Goal: Task Accomplishment & Management: Complete application form

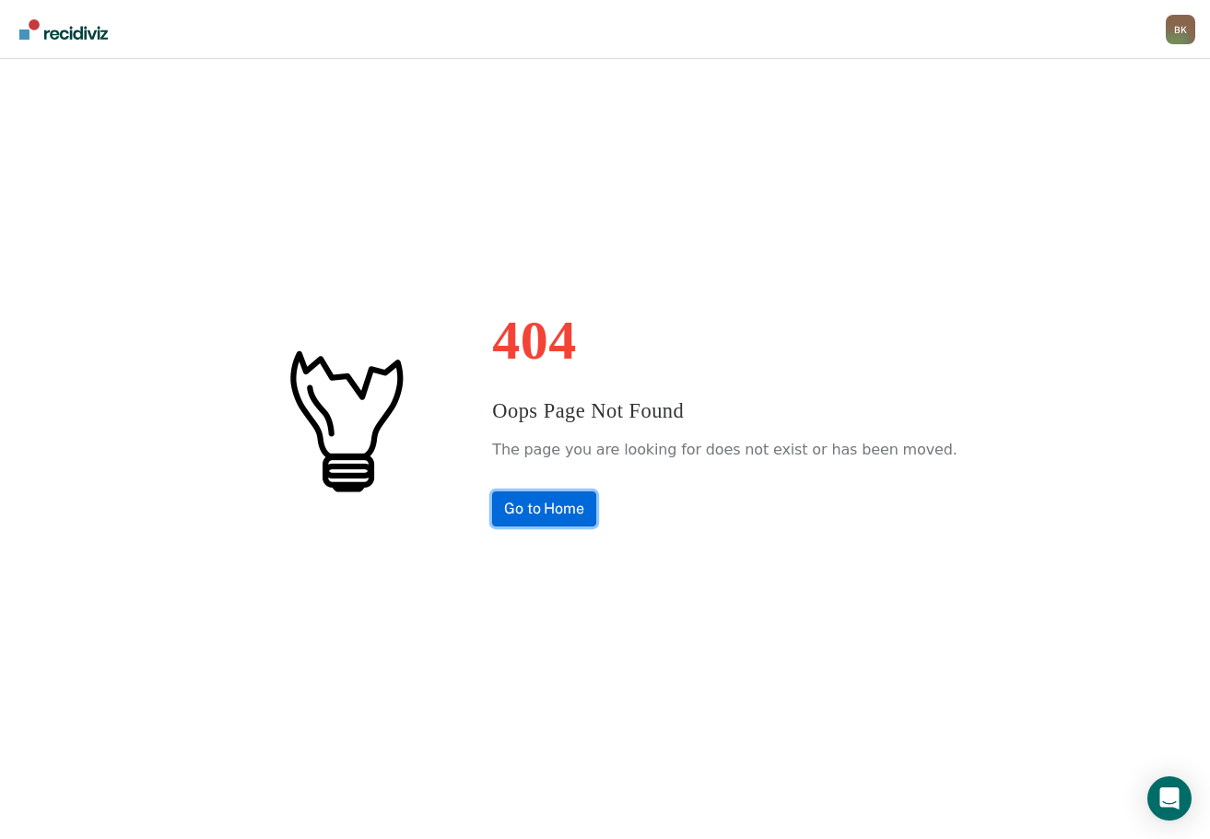
click at [540, 511] on link "Go to Home" at bounding box center [544, 508] width 104 height 35
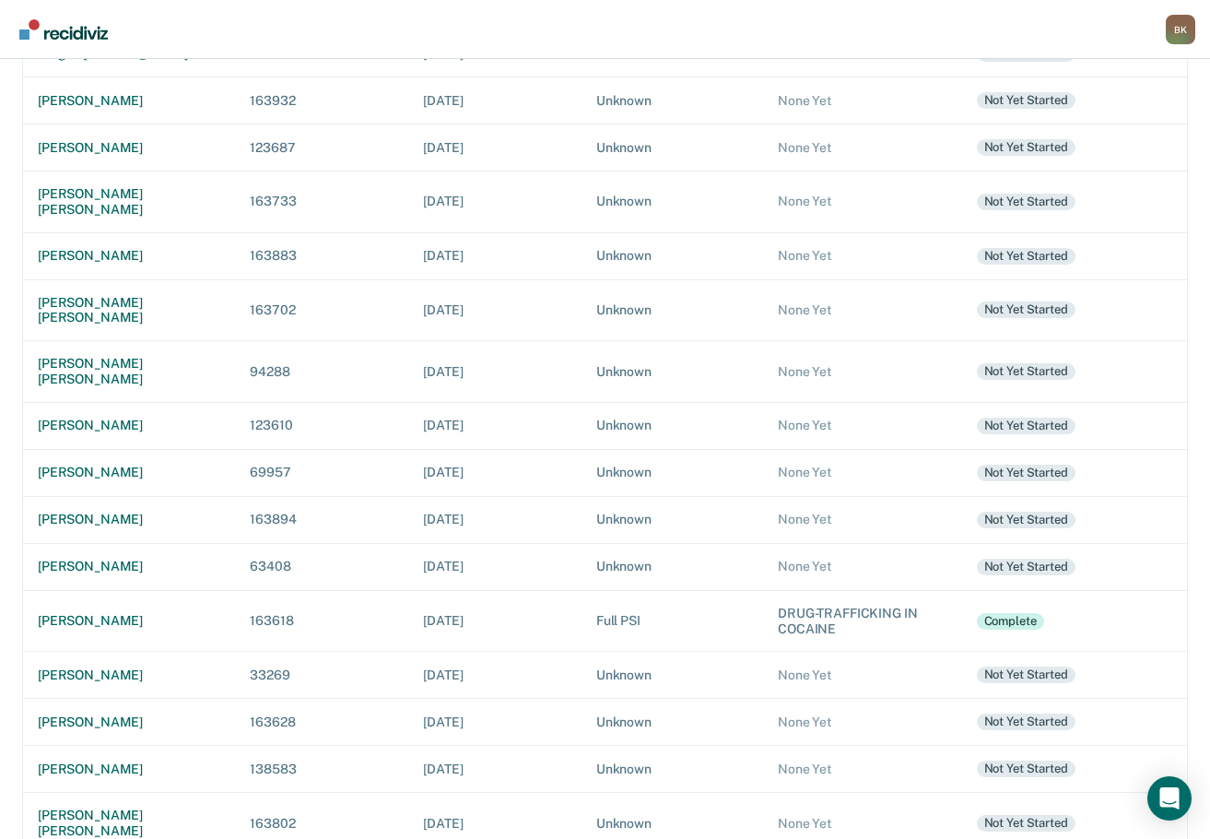
scroll to position [278, 0]
click at [86, 712] on div "[PERSON_NAME]" at bounding box center [129, 720] width 183 height 16
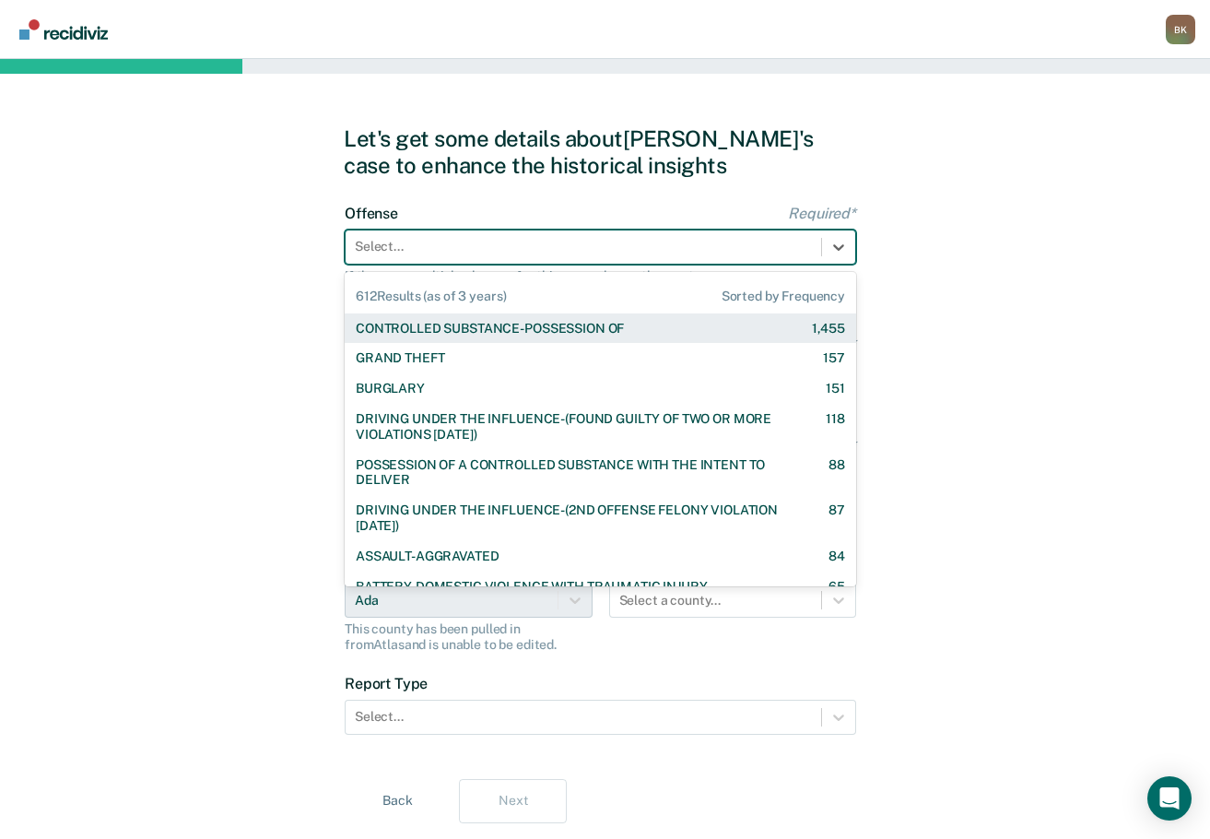
click at [441, 256] on div at bounding box center [583, 246] width 457 height 19
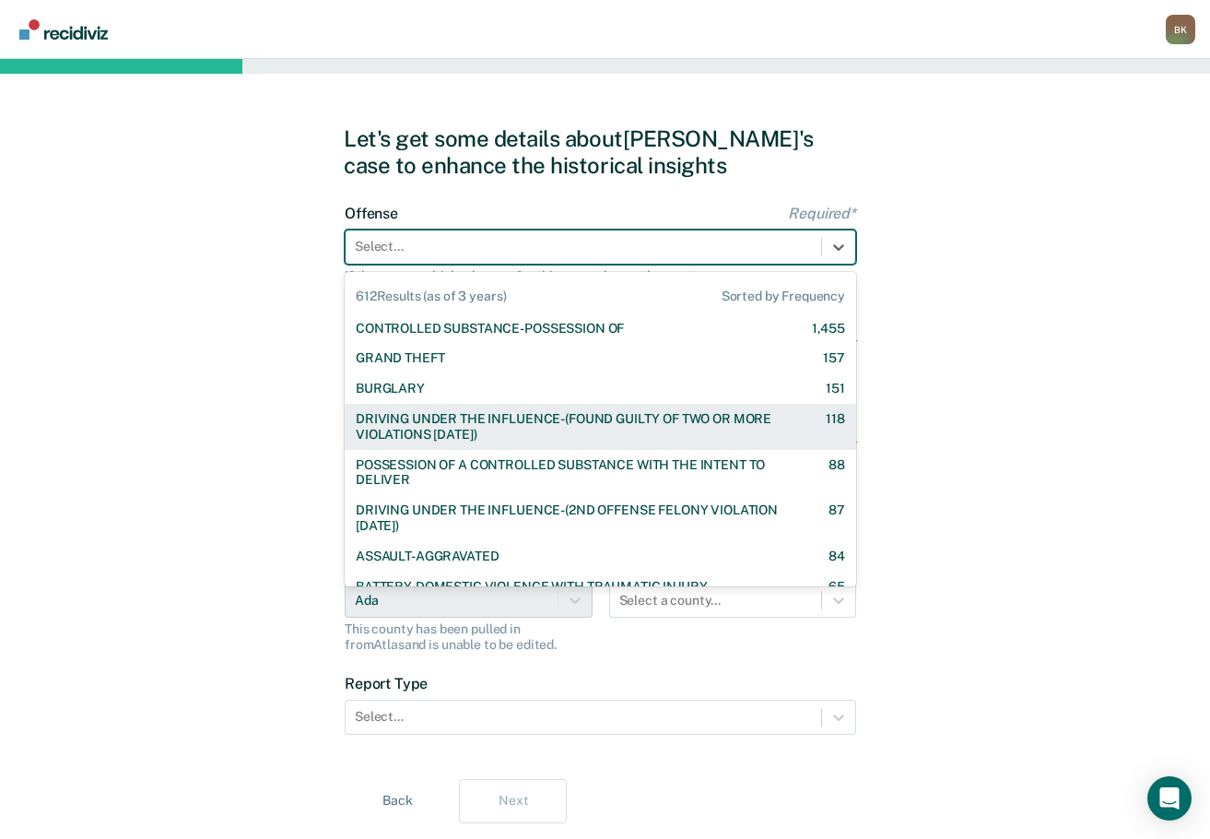
click at [527, 412] on div "DRIVING UNDER THE INFLUENCE-(FOUND GUILTY OF TWO OR MORE VIOLATIONS [DATE])" at bounding box center [575, 426] width 438 height 31
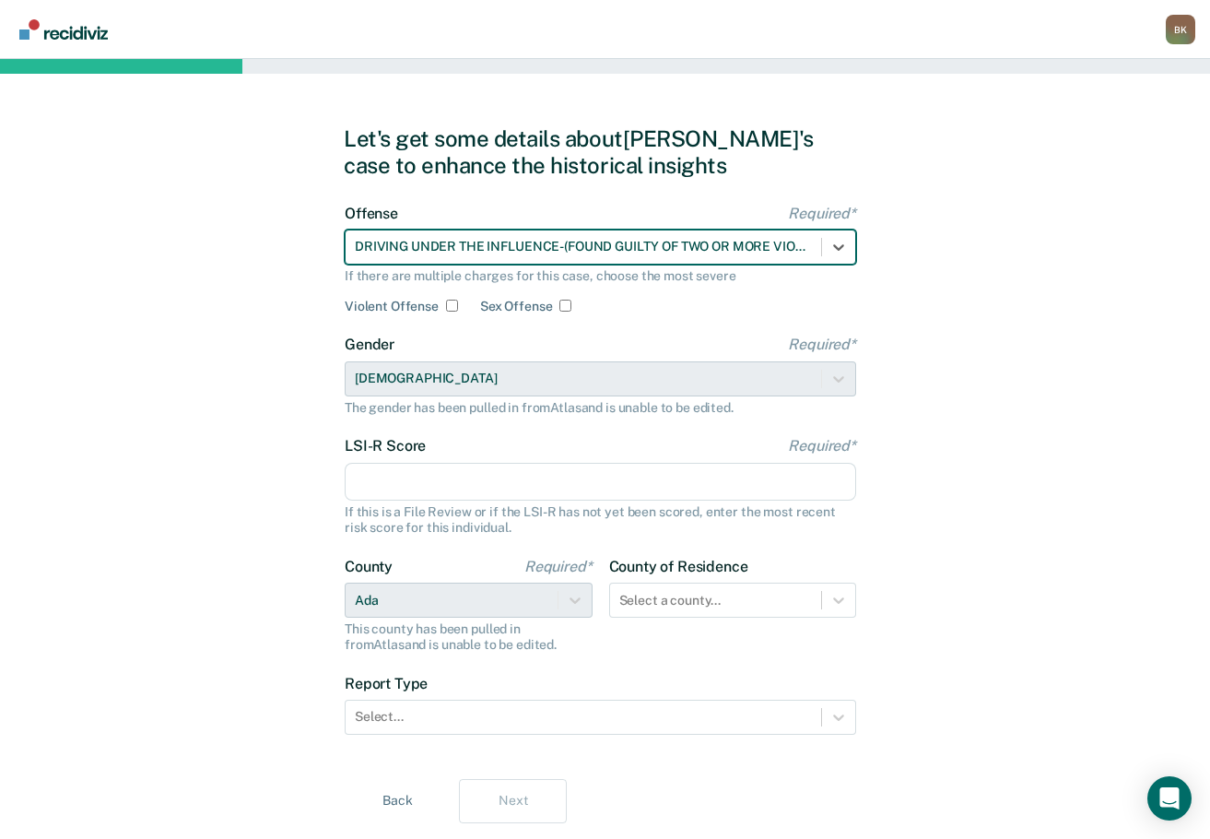
click at [414, 500] on input "LSI-R Score Required*" at bounding box center [601, 482] width 512 height 39
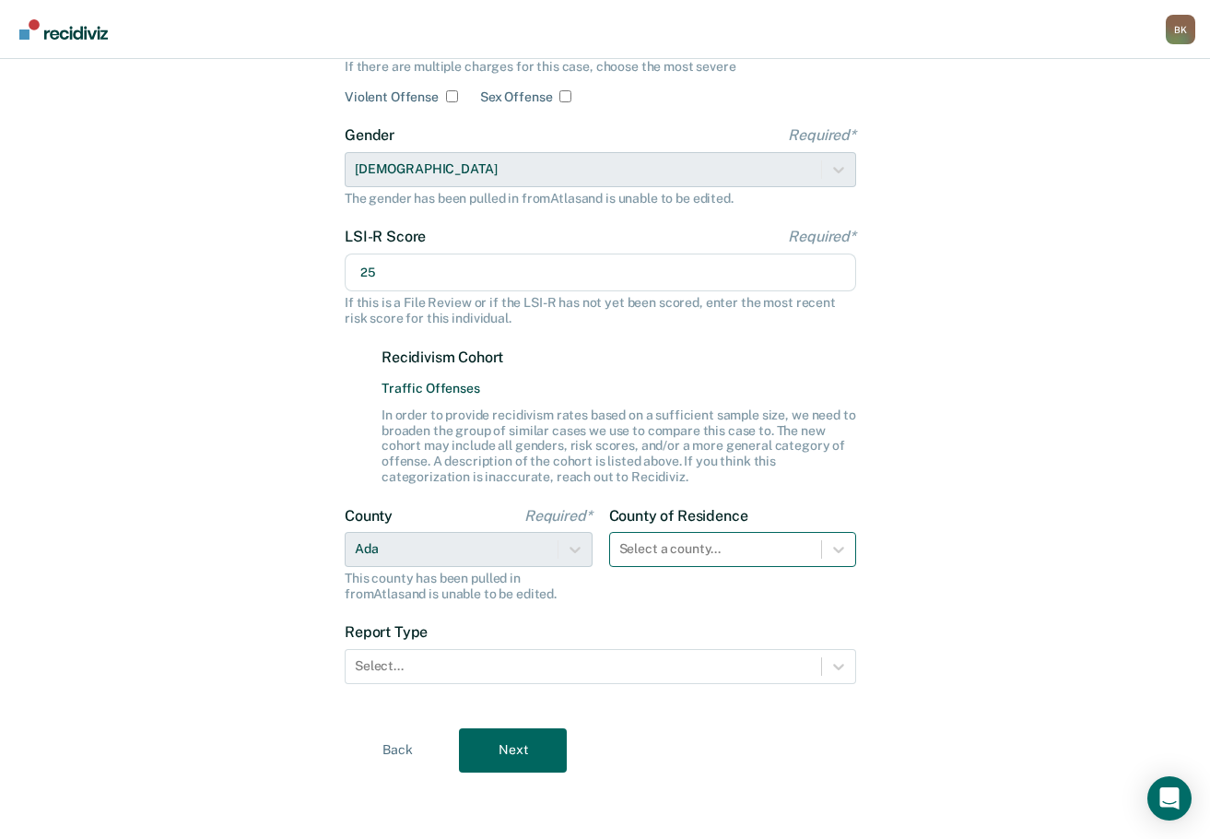
type input "25"
click at [723, 543] on div at bounding box center [716, 548] width 194 height 19
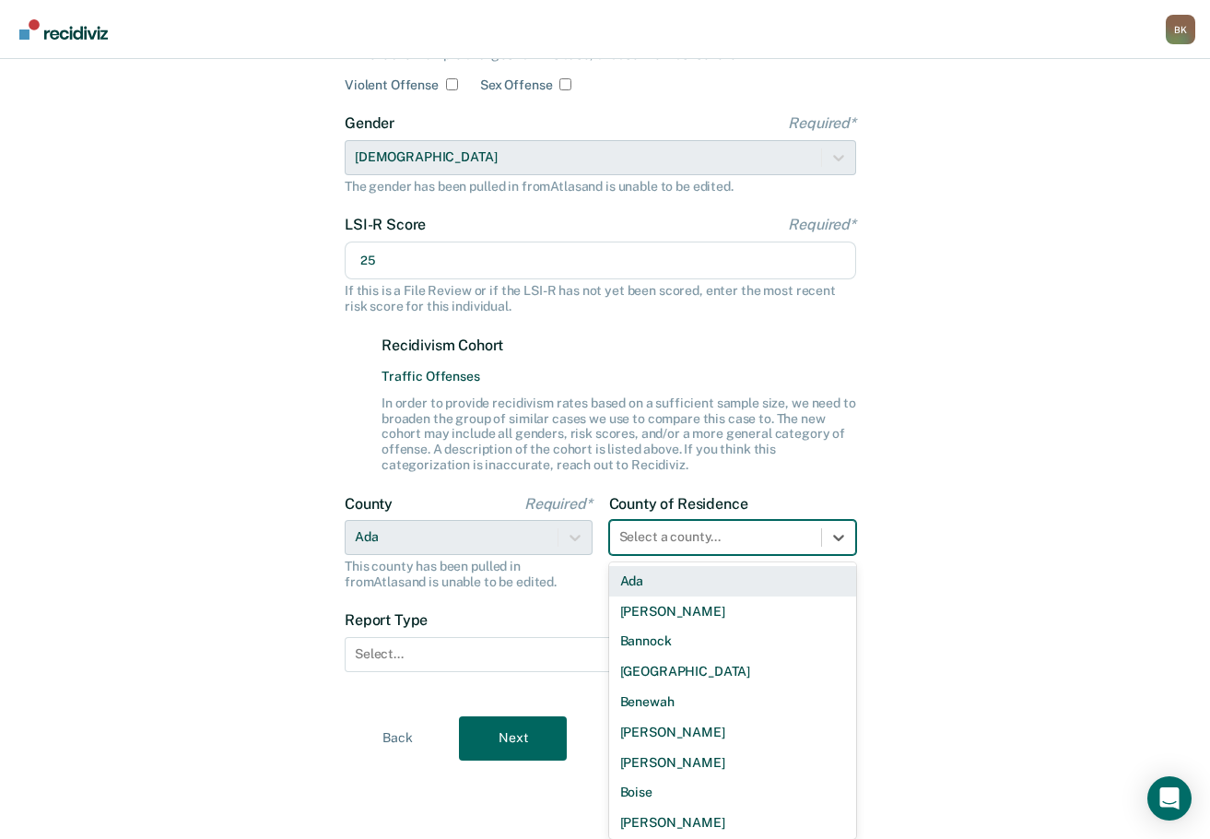
click at [700, 577] on div "Ada" at bounding box center [733, 581] width 248 height 30
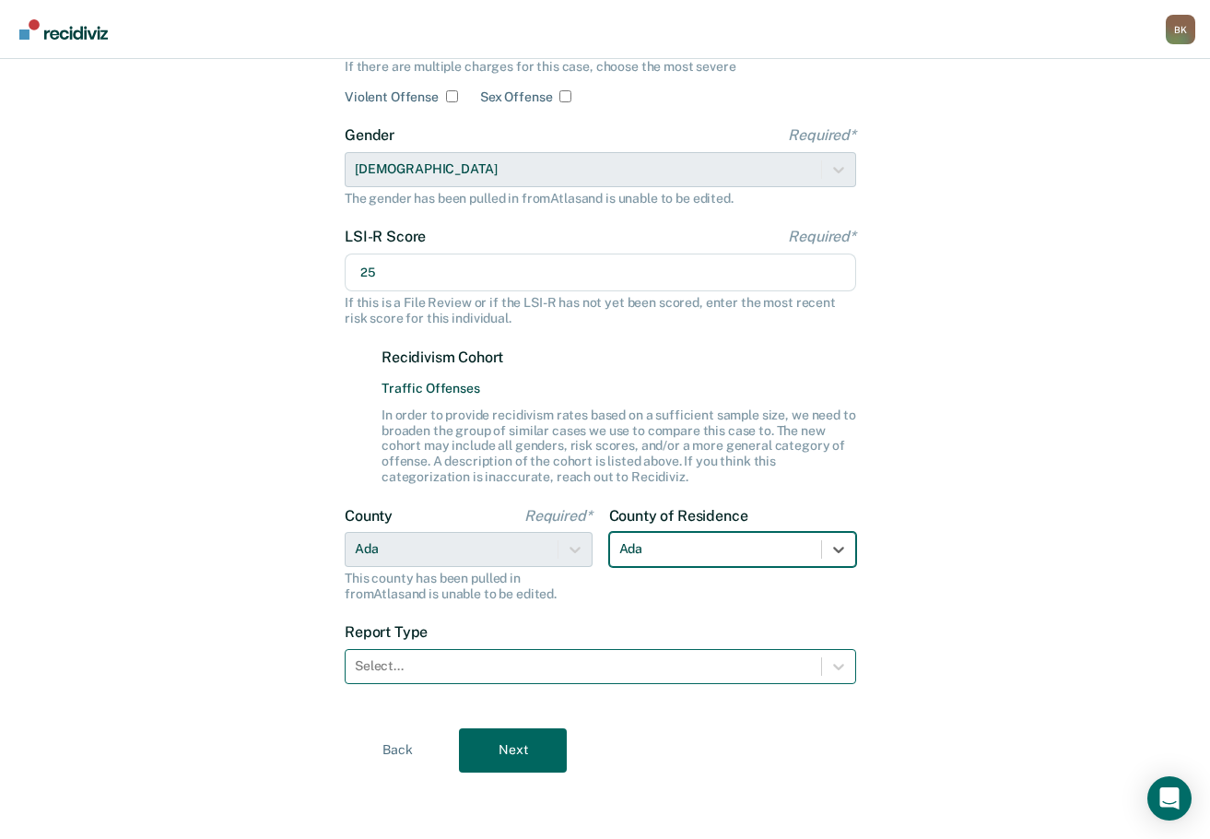
click at [426, 653] on div "Select..." at bounding box center [584, 666] width 476 height 27
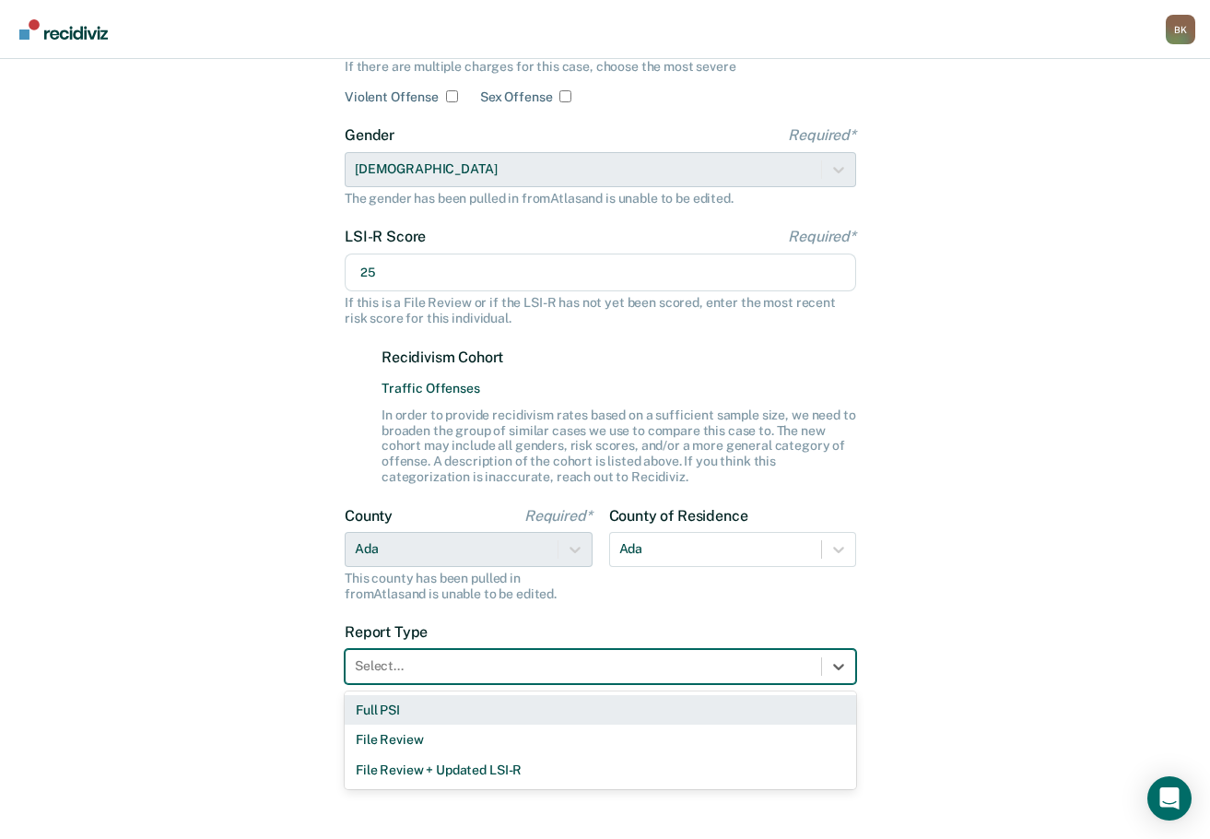
click at [423, 710] on div "Full PSI" at bounding box center [601, 710] width 512 height 30
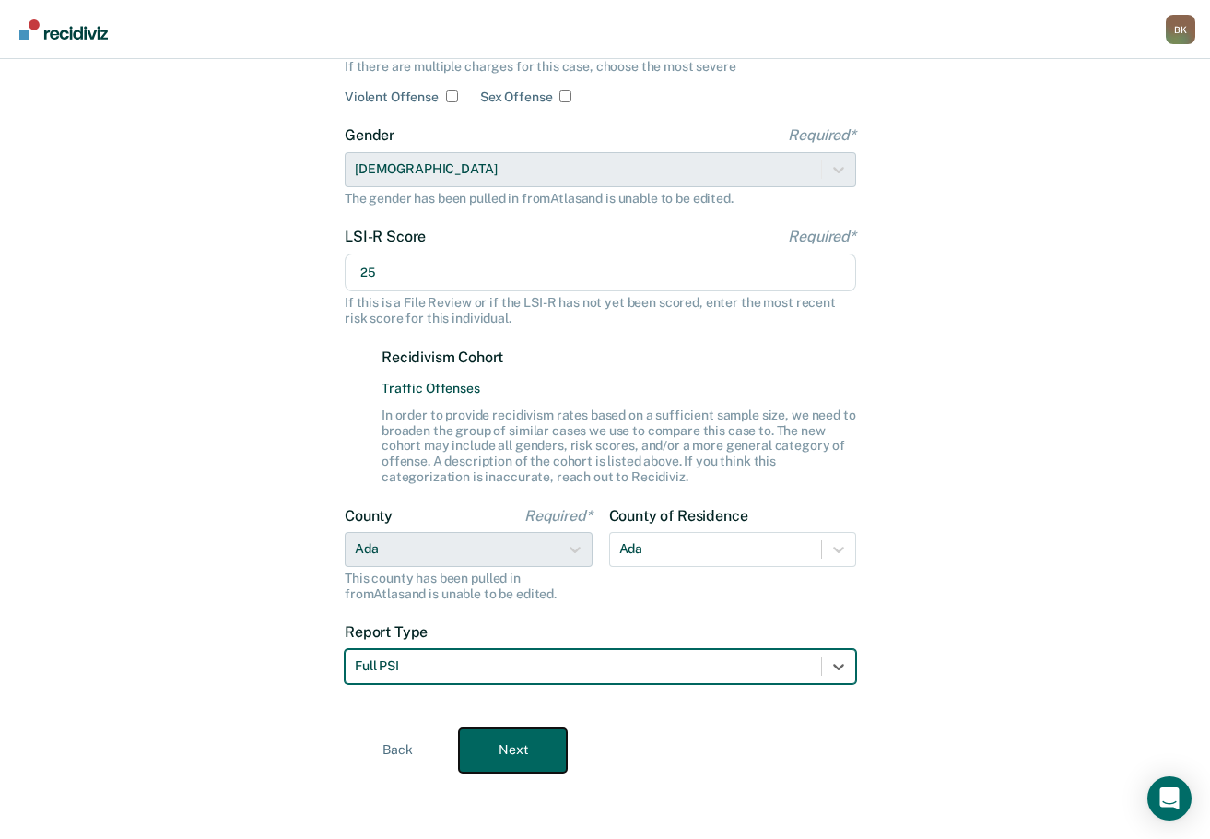
click at [499, 741] on button "Next" at bounding box center [513, 750] width 108 height 44
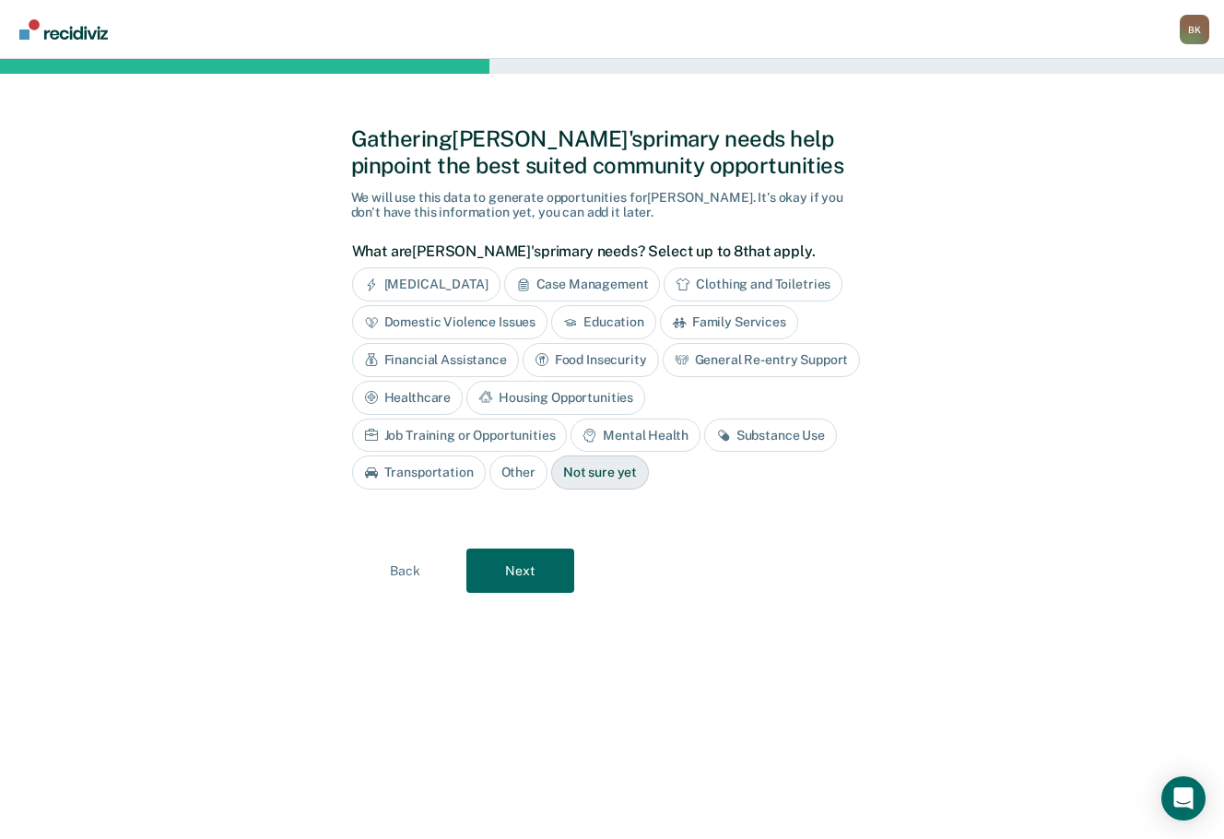
click at [431, 399] on div "Healthcare" at bounding box center [408, 398] width 112 height 34
click at [527, 405] on div "Housing Opportunities" at bounding box center [577, 398] width 179 height 34
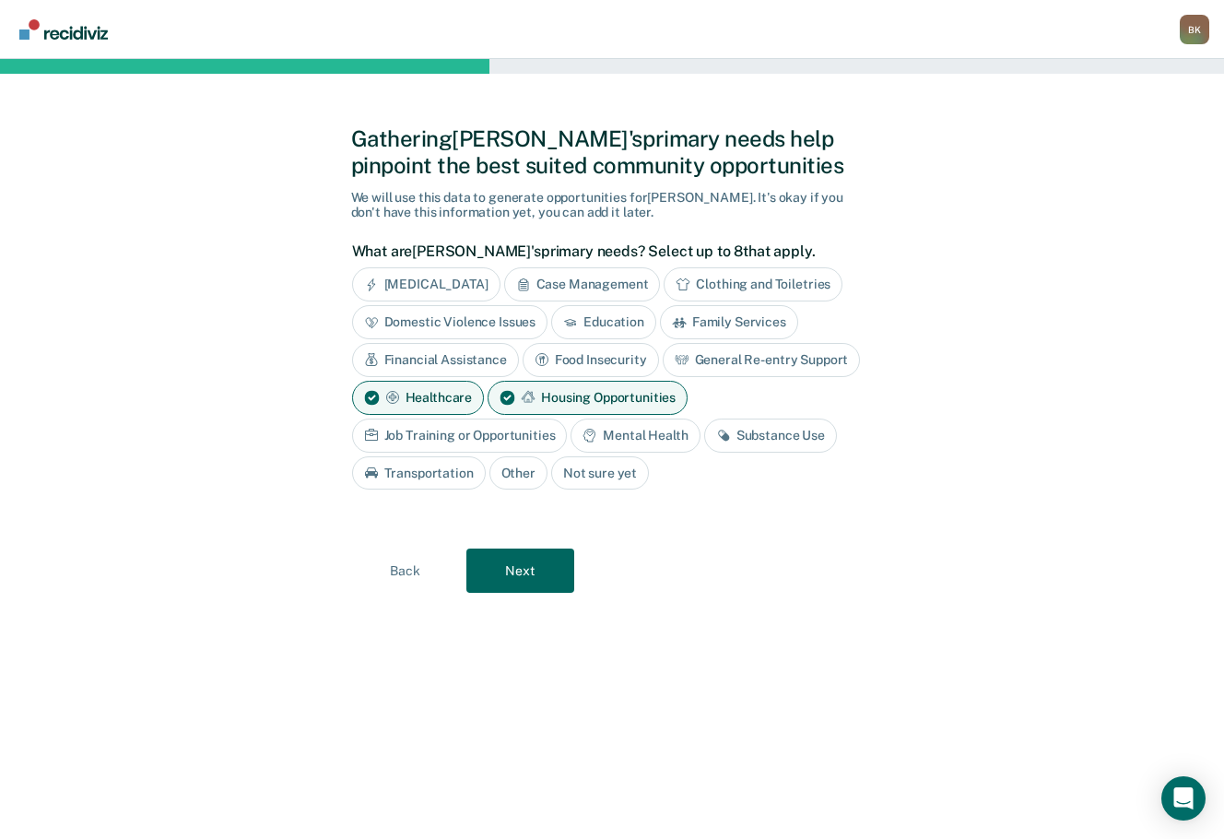
click at [764, 444] on div "Substance Use" at bounding box center [770, 435] width 133 height 34
click at [430, 481] on div "Transportation" at bounding box center [419, 473] width 134 height 34
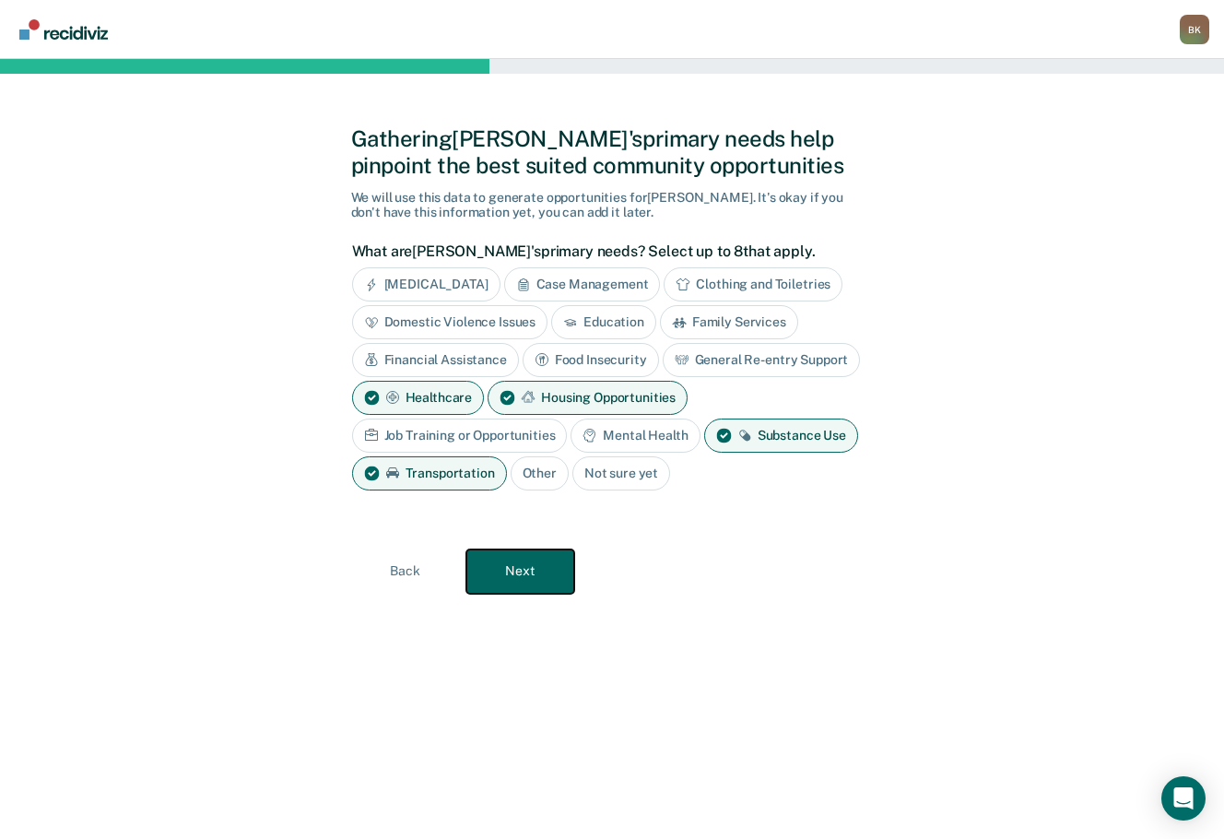
click at [518, 581] on button "Next" at bounding box center [520, 571] width 108 height 44
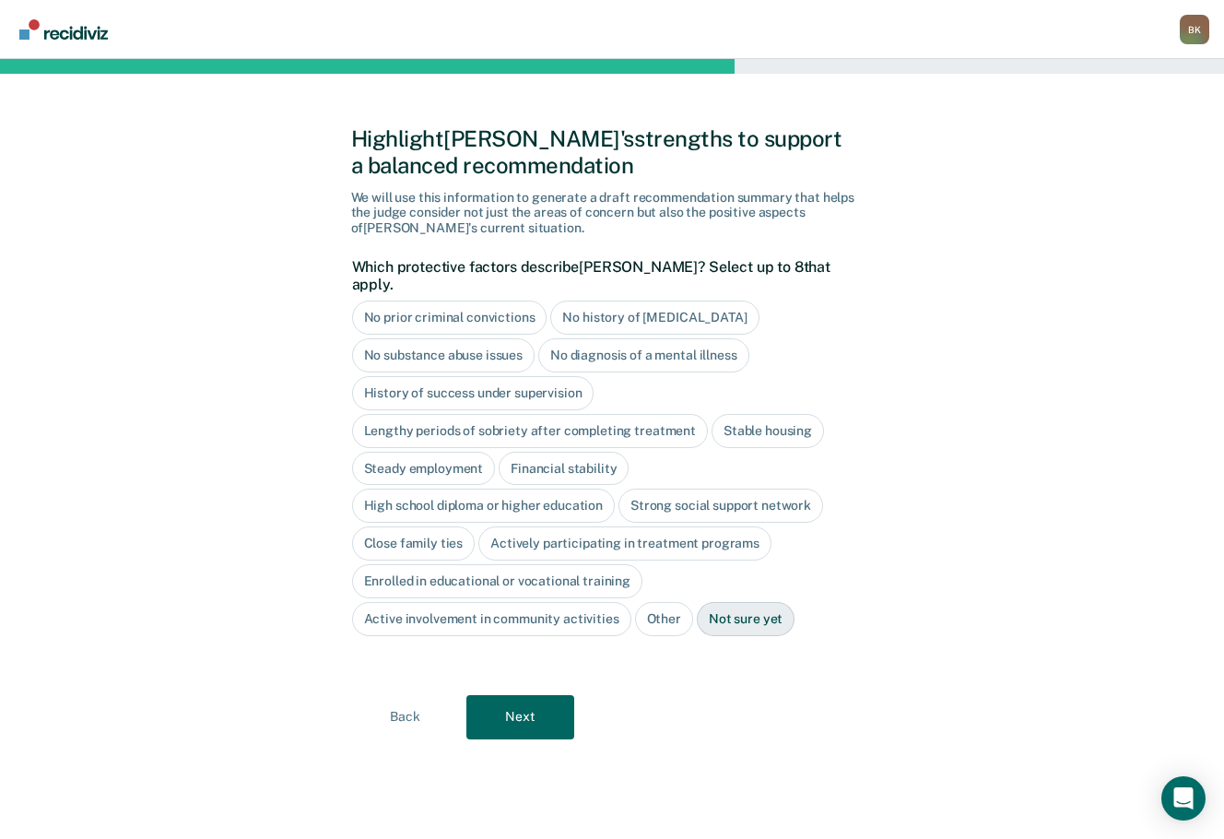
click at [601, 311] on div "No history of [MEDICAL_DATA]" at bounding box center [654, 317] width 208 height 34
click at [595, 347] on div "No diagnosis of a mental illness" at bounding box center [643, 355] width 211 height 34
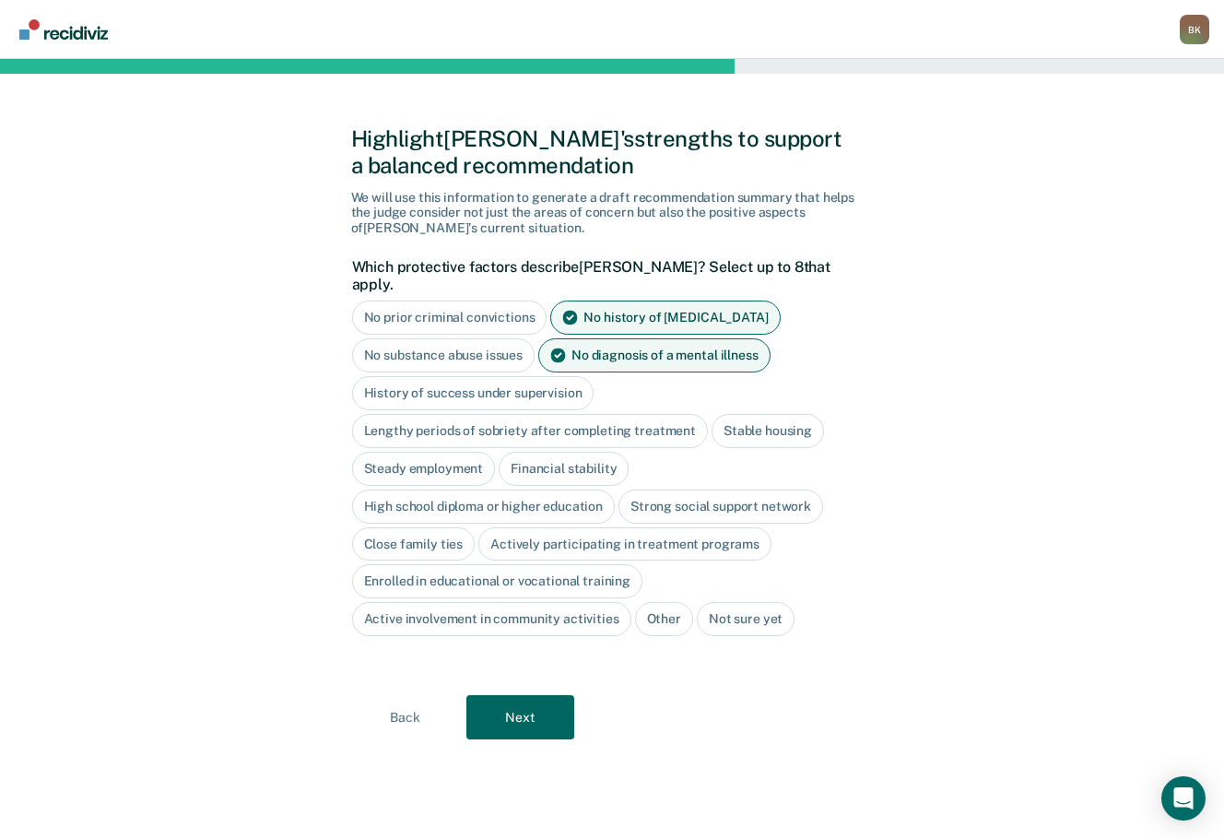
click at [512, 380] on div "History of success under supervision" at bounding box center [473, 393] width 242 height 34
click at [429, 460] on div "Steady employment" at bounding box center [424, 469] width 144 height 34
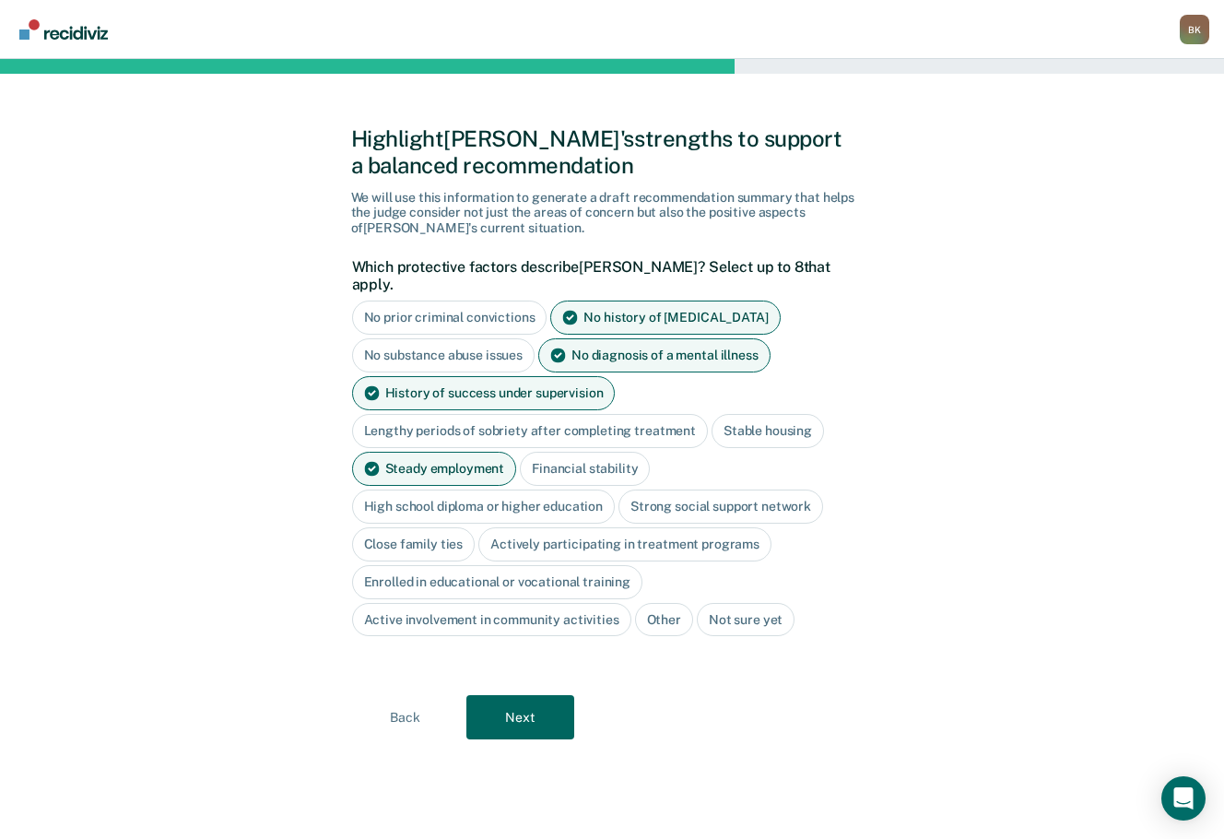
click at [502, 489] on div "High school diploma or higher education" at bounding box center [484, 506] width 264 height 34
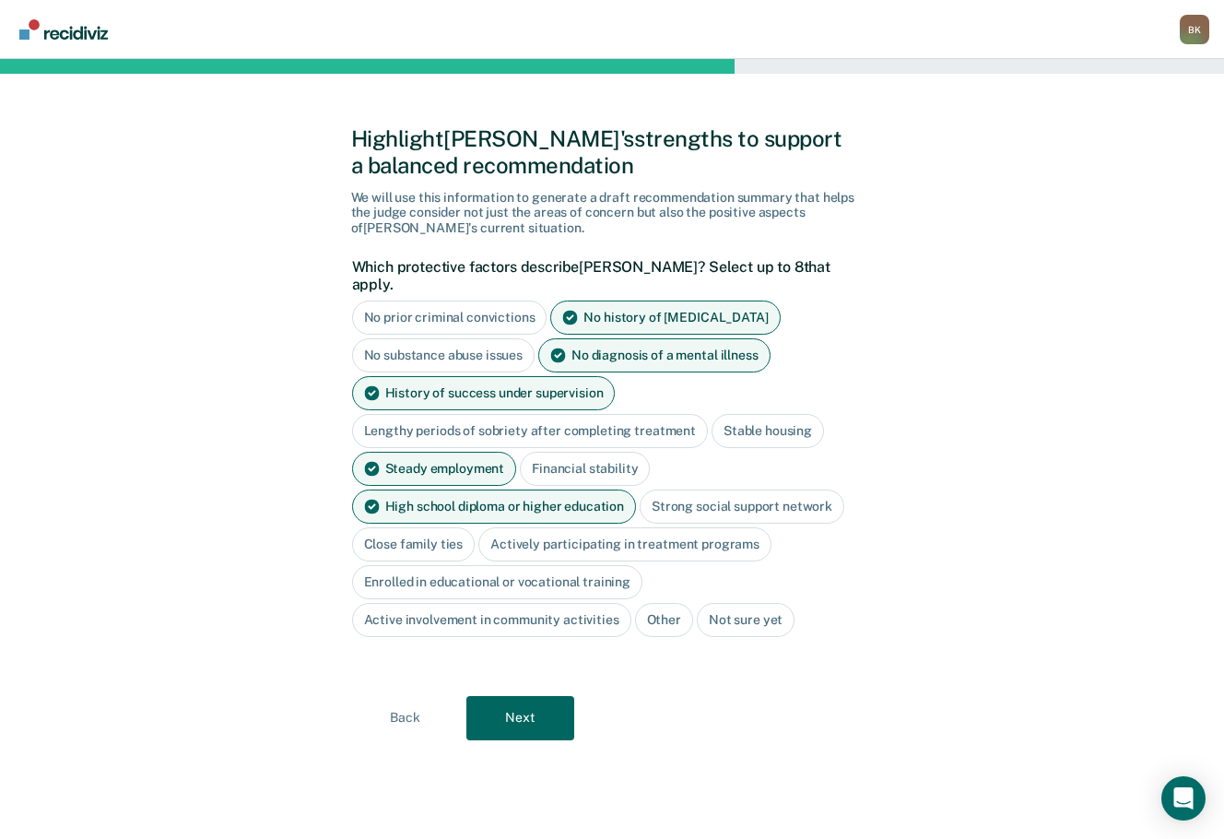
click at [450, 528] on div "Close family ties" at bounding box center [414, 544] width 124 height 34
click at [571, 531] on div "Actively participating in treatment programs" at bounding box center [646, 544] width 293 height 34
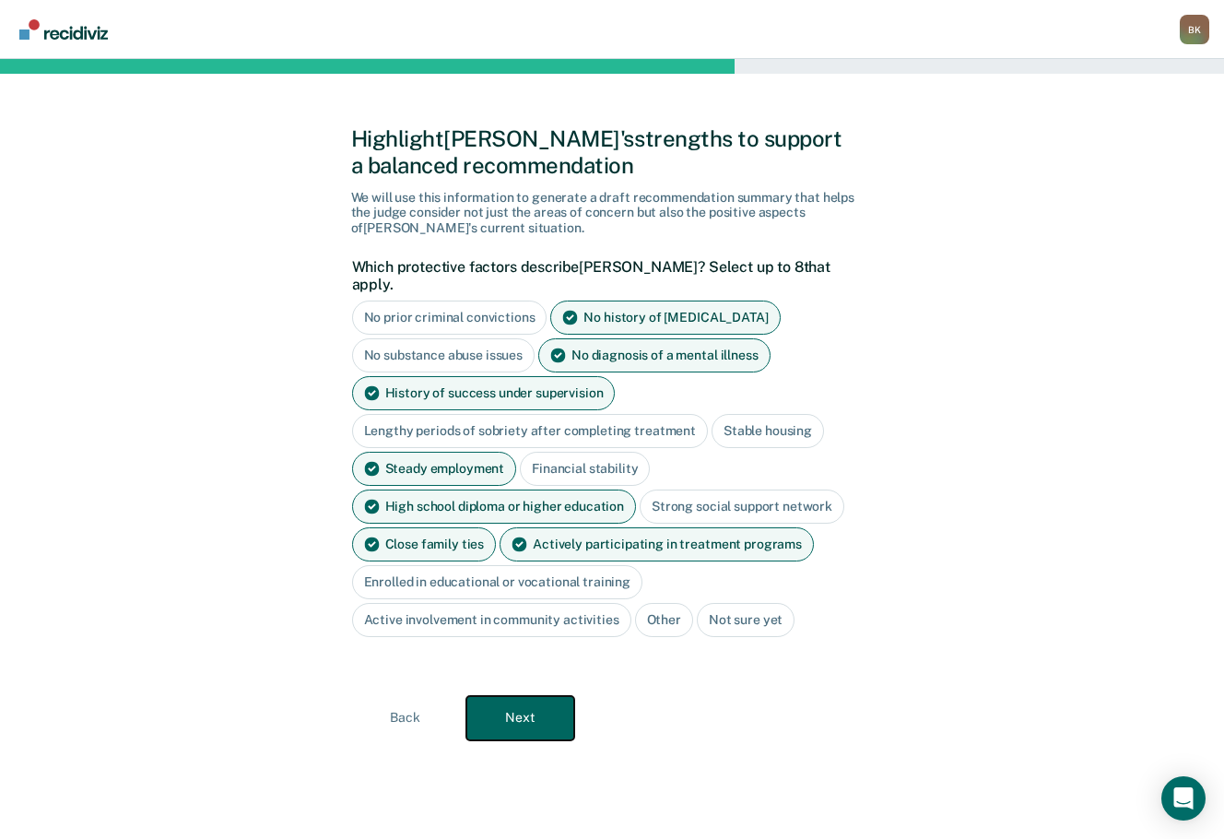
click at [522, 696] on button "Next" at bounding box center [520, 718] width 108 height 44
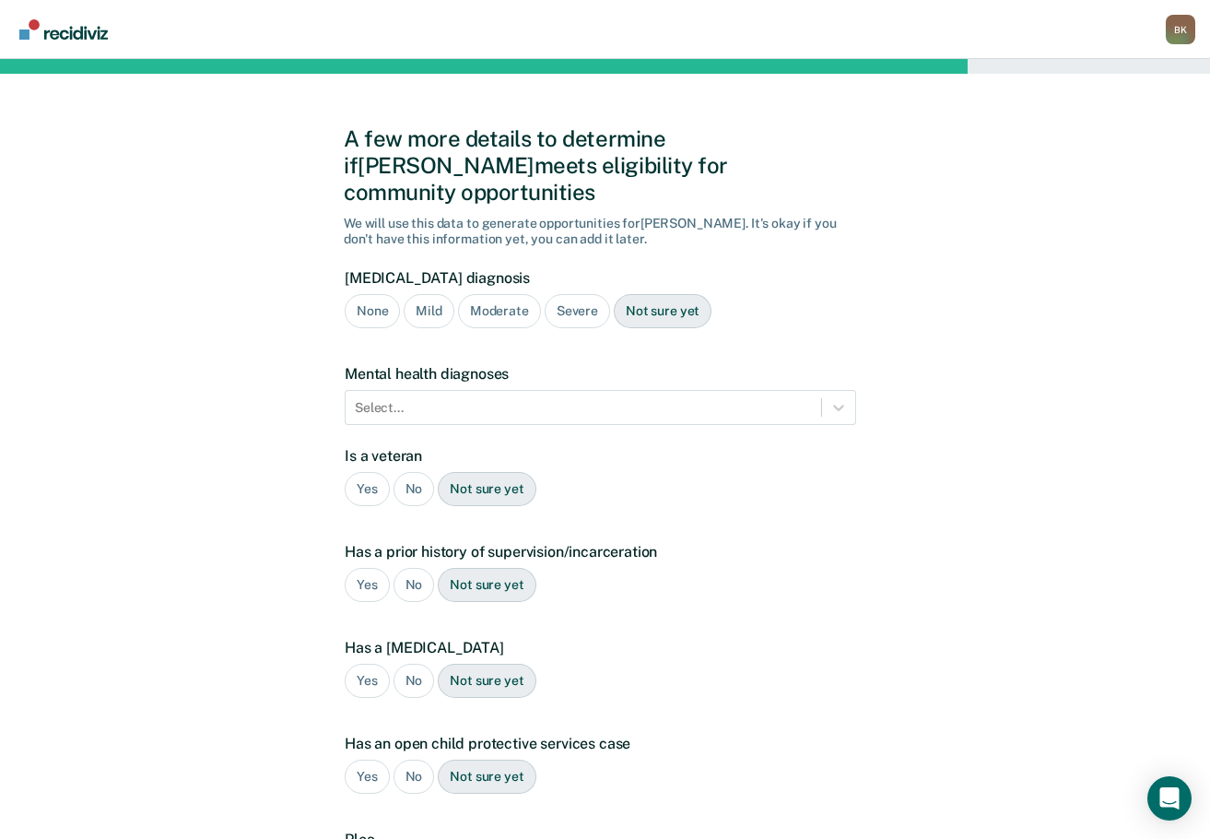
click at [584, 294] on div "Severe" at bounding box center [577, 311] width 65 height 34
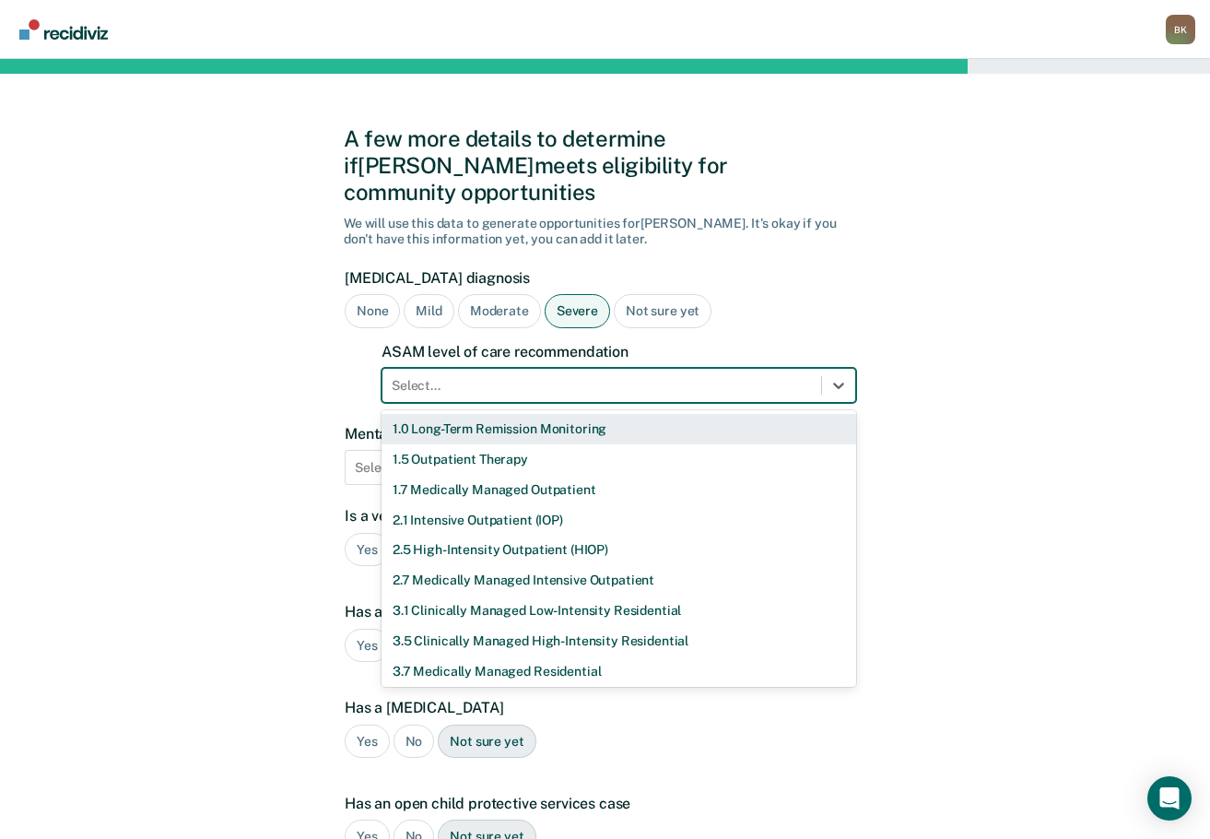
click at [537, 376] on div at bounding box center [602, 385] width 420 height 19
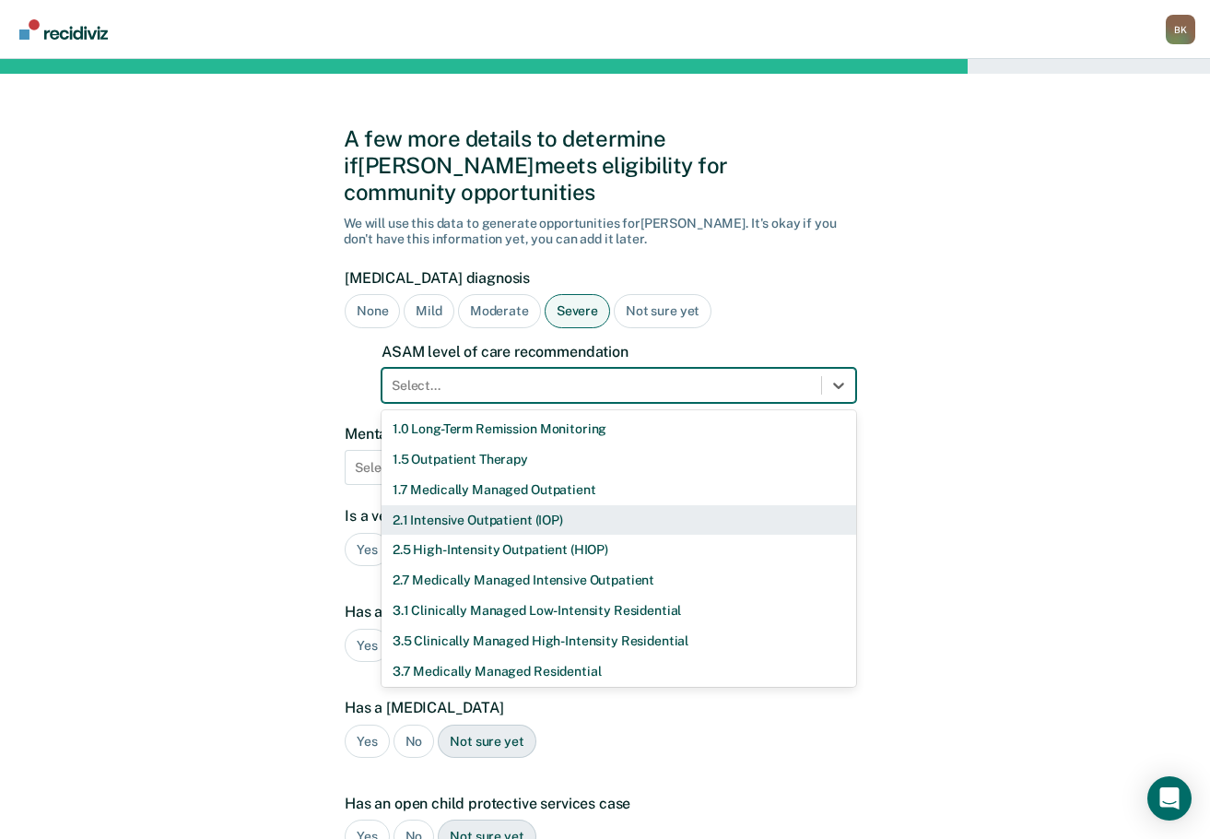
click at [520, 505] on div "2.1 Intensive Outpatient (IOP)" at bounding box center [619, 520] width 475 height 30
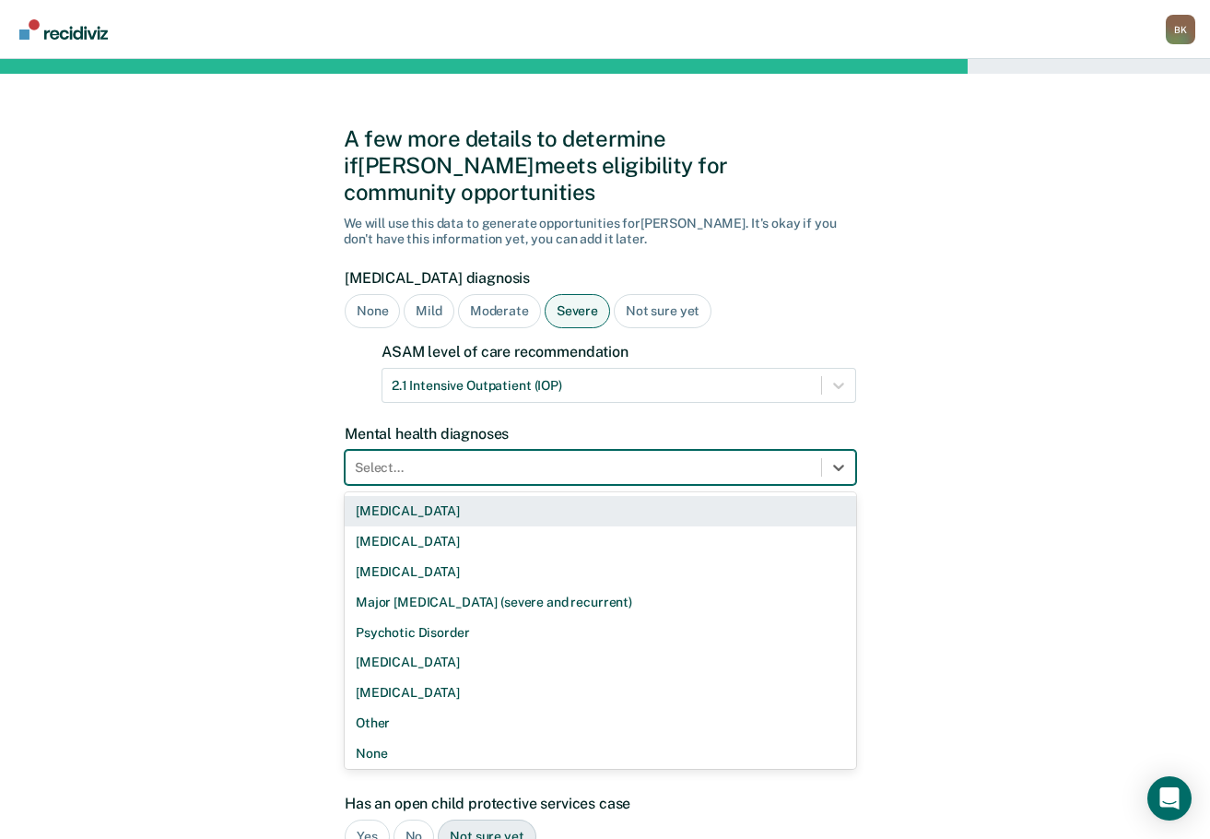
click at [434, 458] on div at bounding box center [583, 467] width 457 height 19
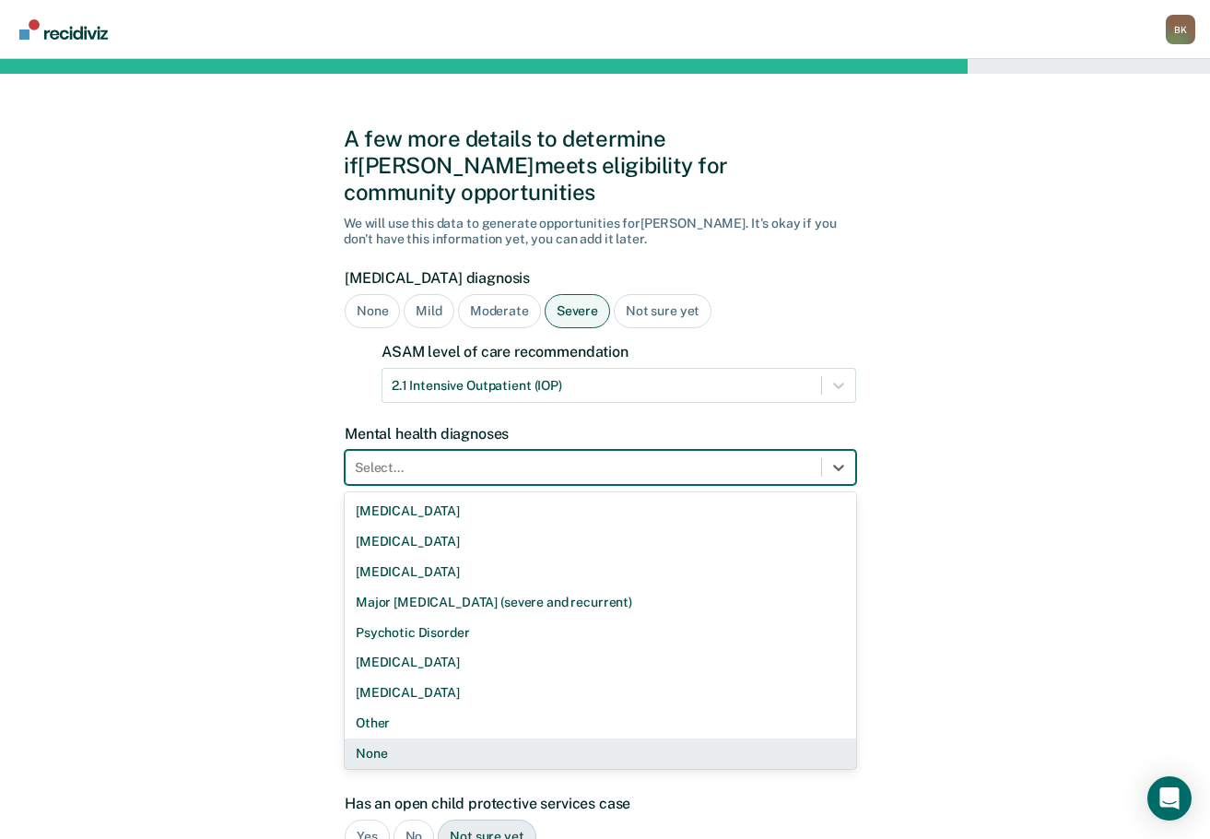
click at [447, 738] on div "None" at bounding box center [601, 753] width 512 height 30
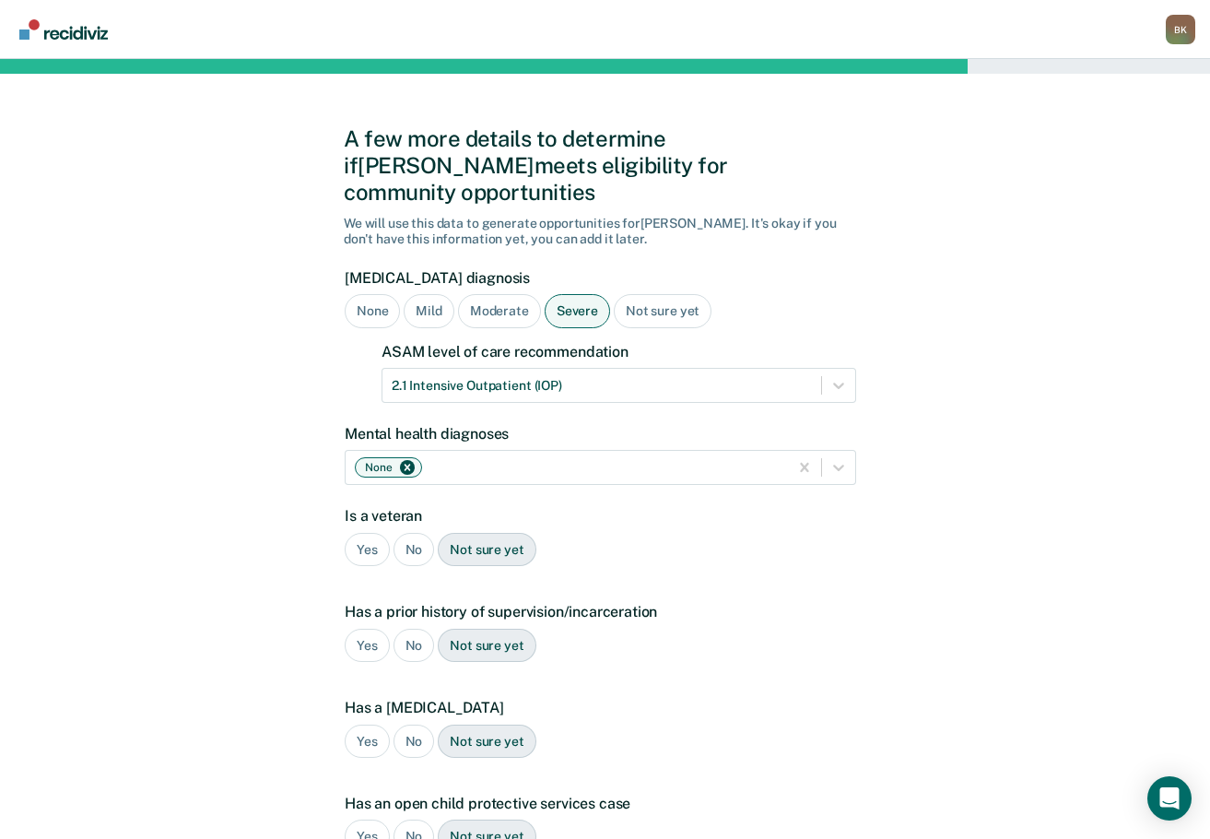
click at [414, 533] on div "No" at bounding box center [414, 550] width 41 height 34
click at [368, 629] on div "Yes" at bounding box center [367, 646] width 45 height 34
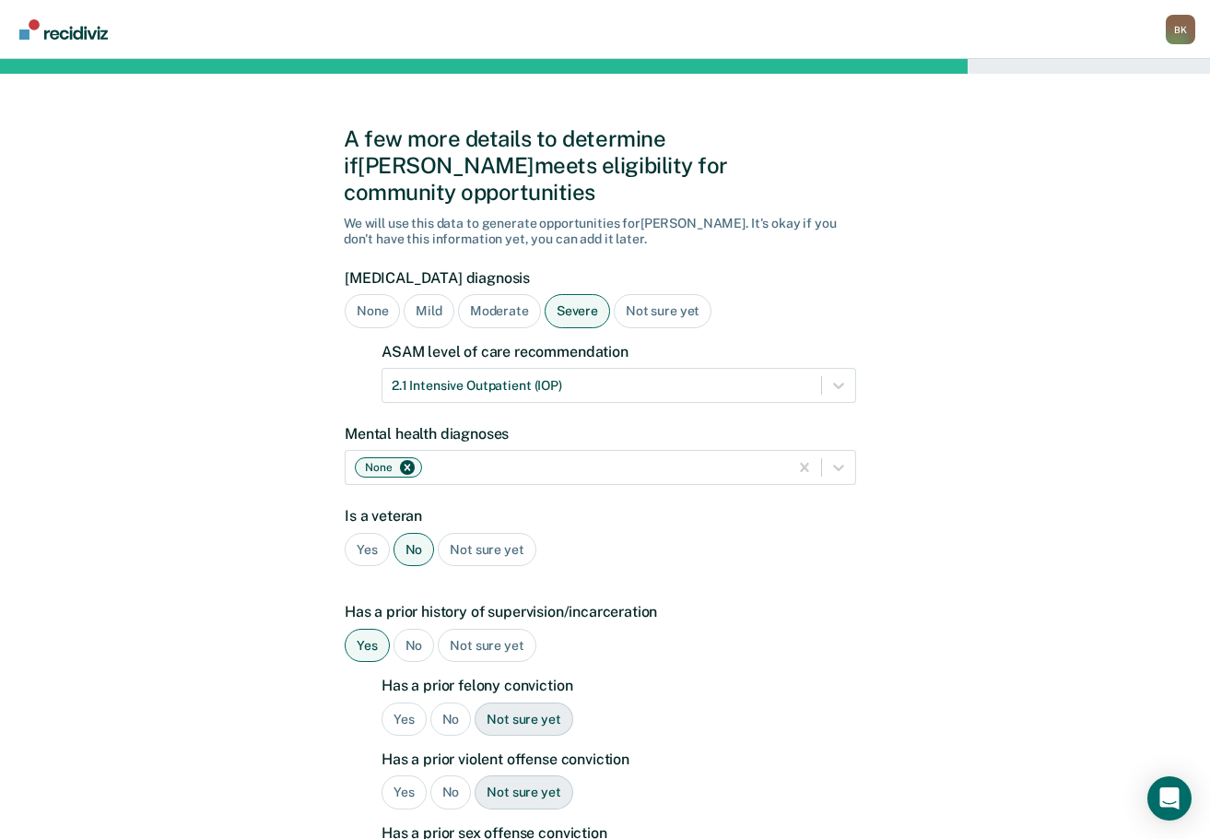
click at [453, 702] on div "No" at bounding box center [450, 719] width 41 height 34
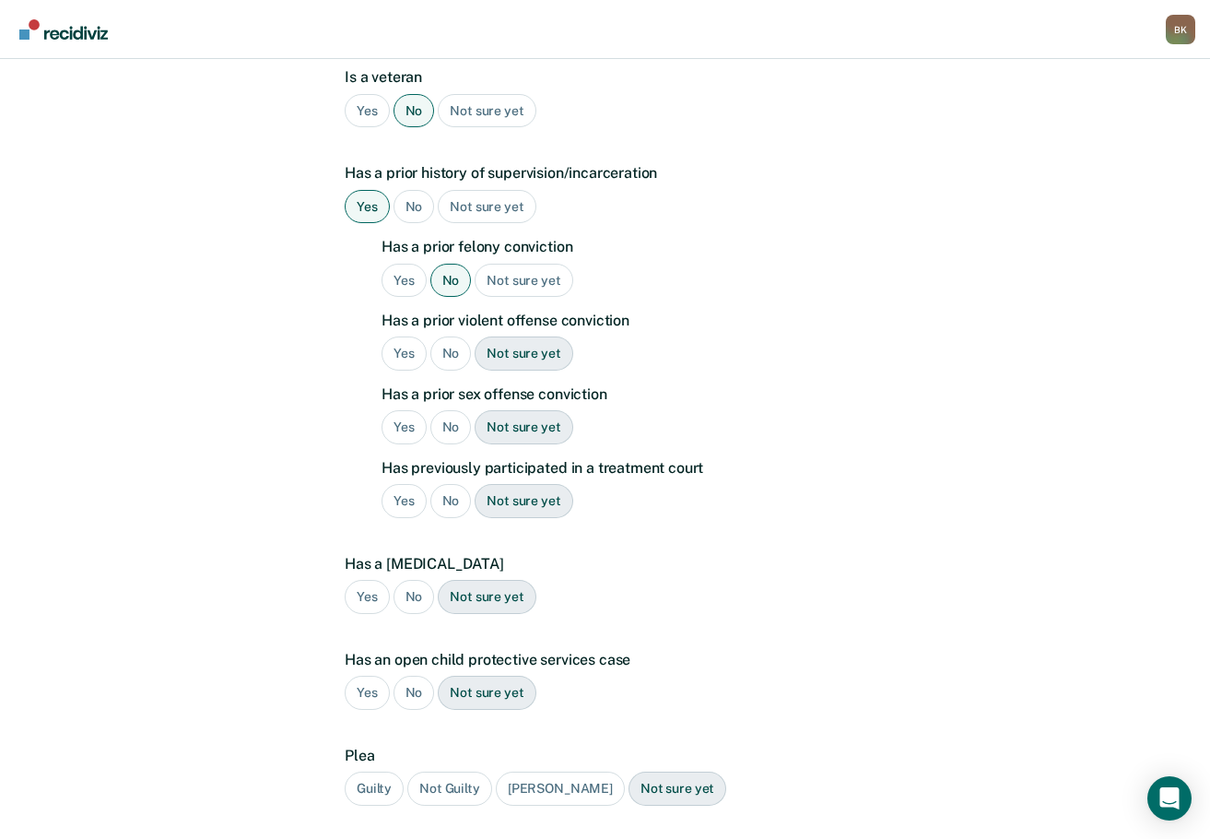
scroll to position [461, 0]
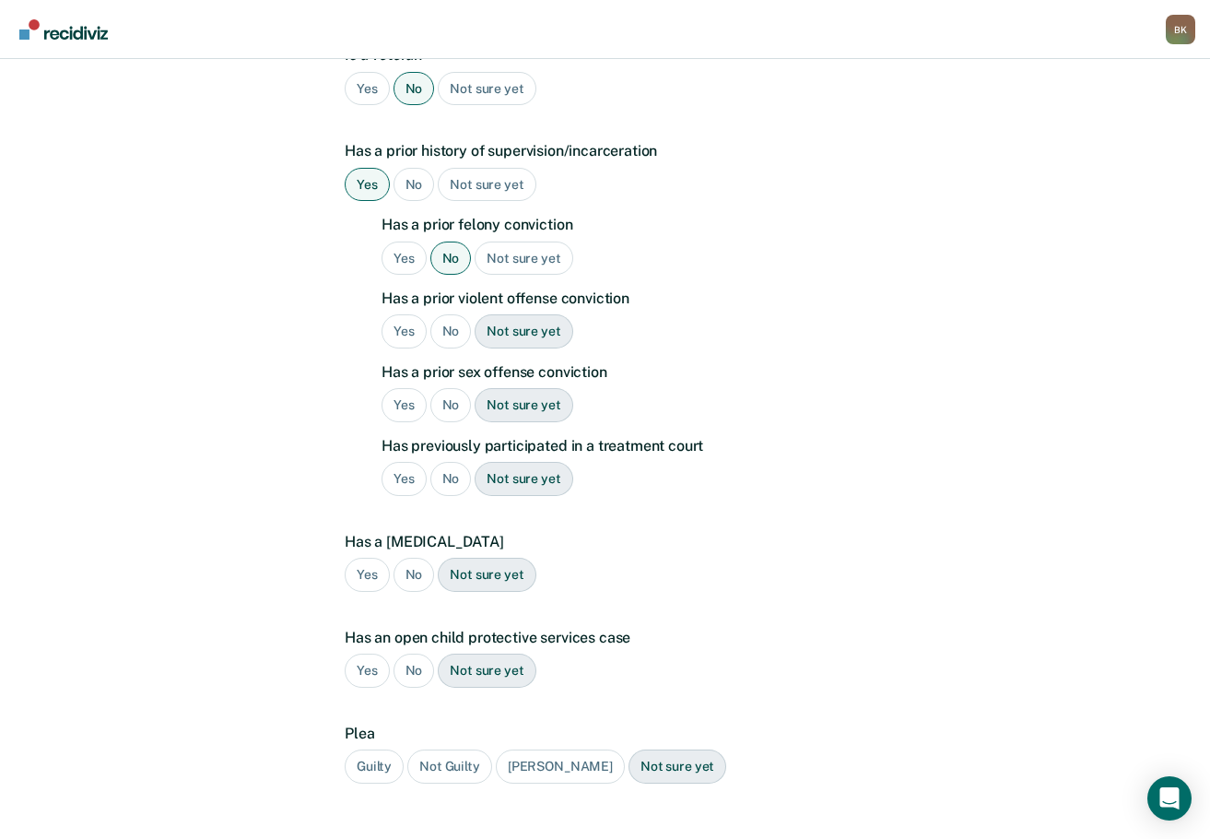
click at [453, 314] on div "No" at bounding box center [450, 331] width 41 height 34
click at [443, 388] on div "No" at bounding box center [450, 405] width 41 height 34
click at [446, 462] on div "No" at bounding box center [450, 479] width 41 height 34
click at [422, 558] on div "No" at bounding box center [414, 575] width 41 height 34
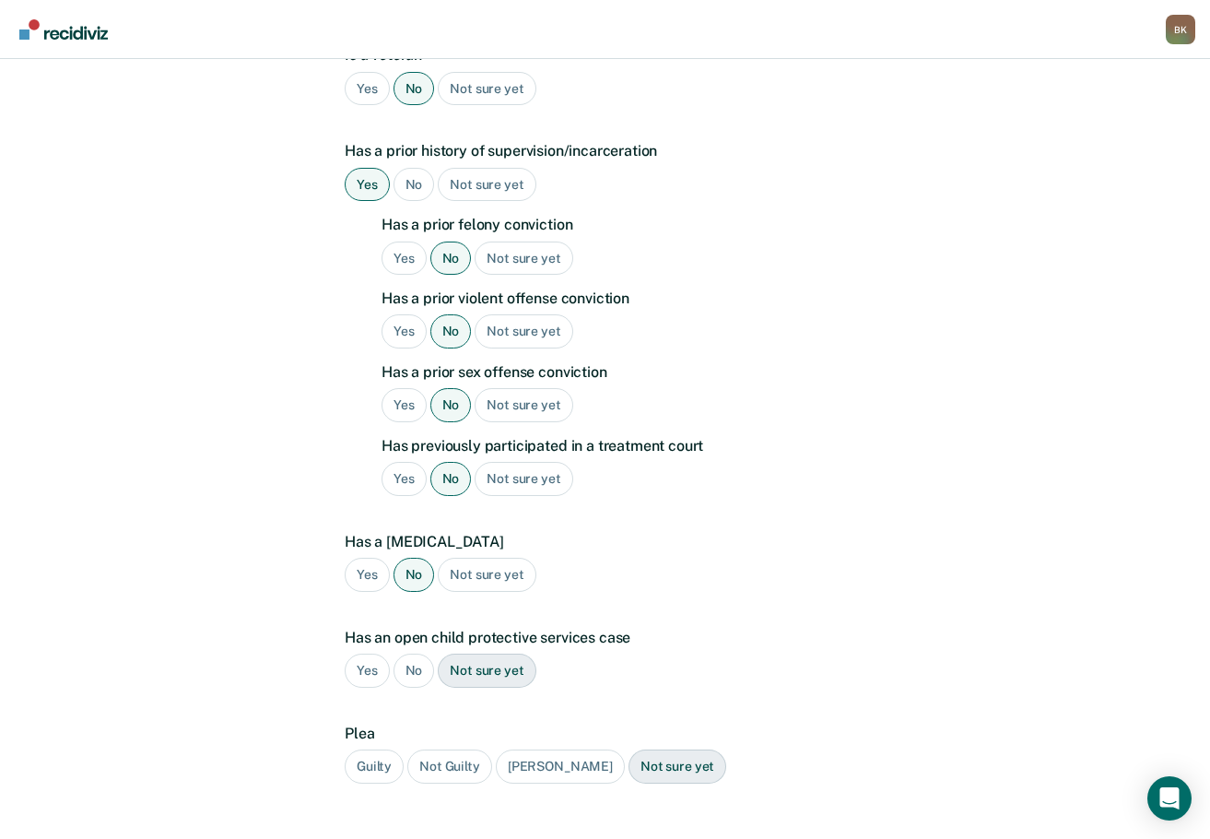
click at [423, 654] on div "No" at bounding box center [414, 671] width 41 height 34
click at [383, 749] on div "Guilty" at bounding box center [374, 766] width 59 height 34
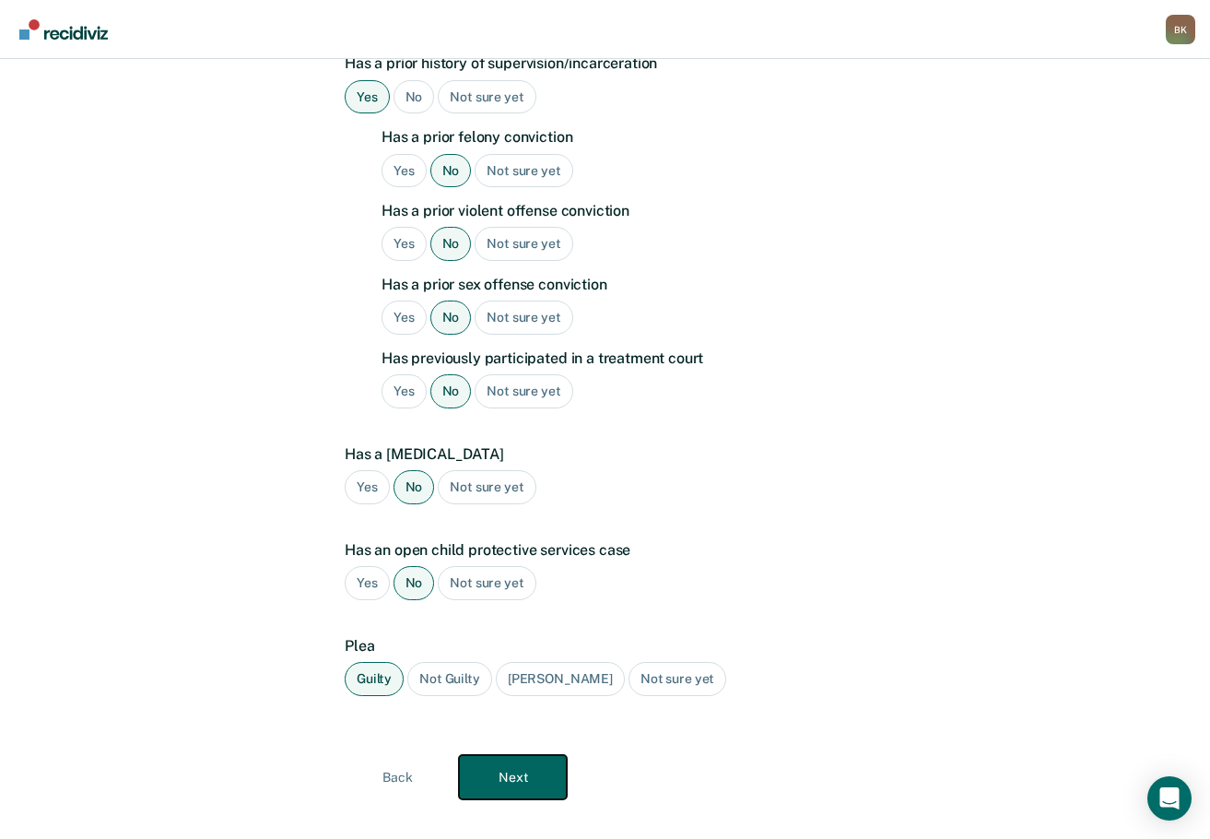
click at [540, 755] on button "Next" at bounding box center [513, 777] width 108 height 44
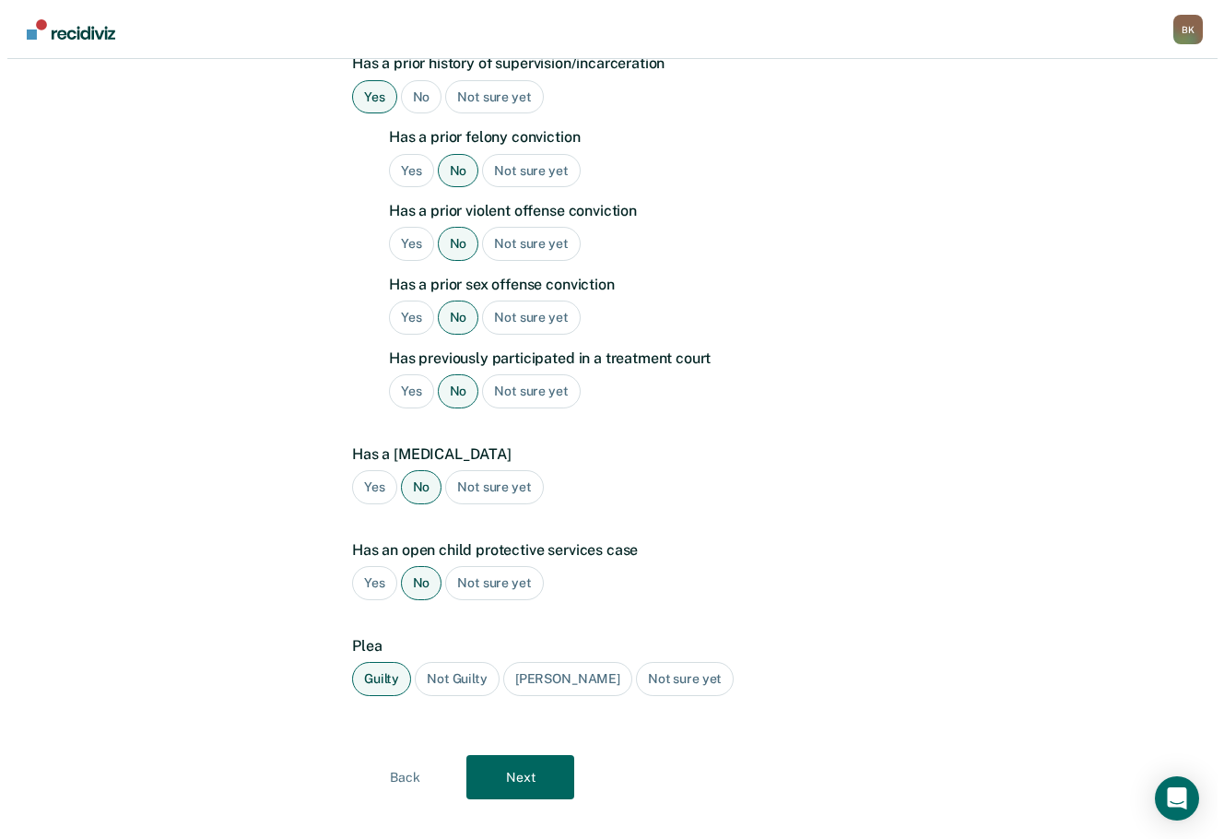
scroll to position [0, 0]
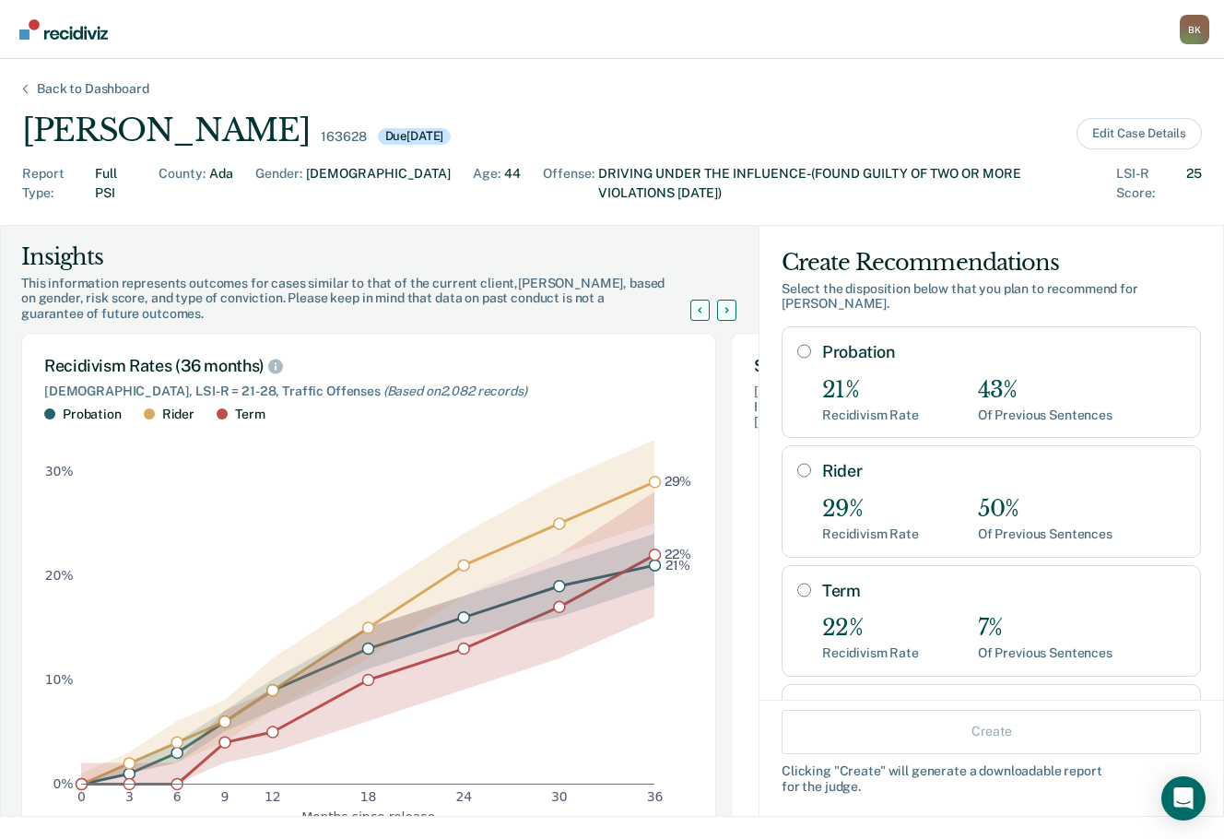
click at [797, 463] on input "Rider" at bounding box center [804, 470] width 14 height 15
radio input "true"
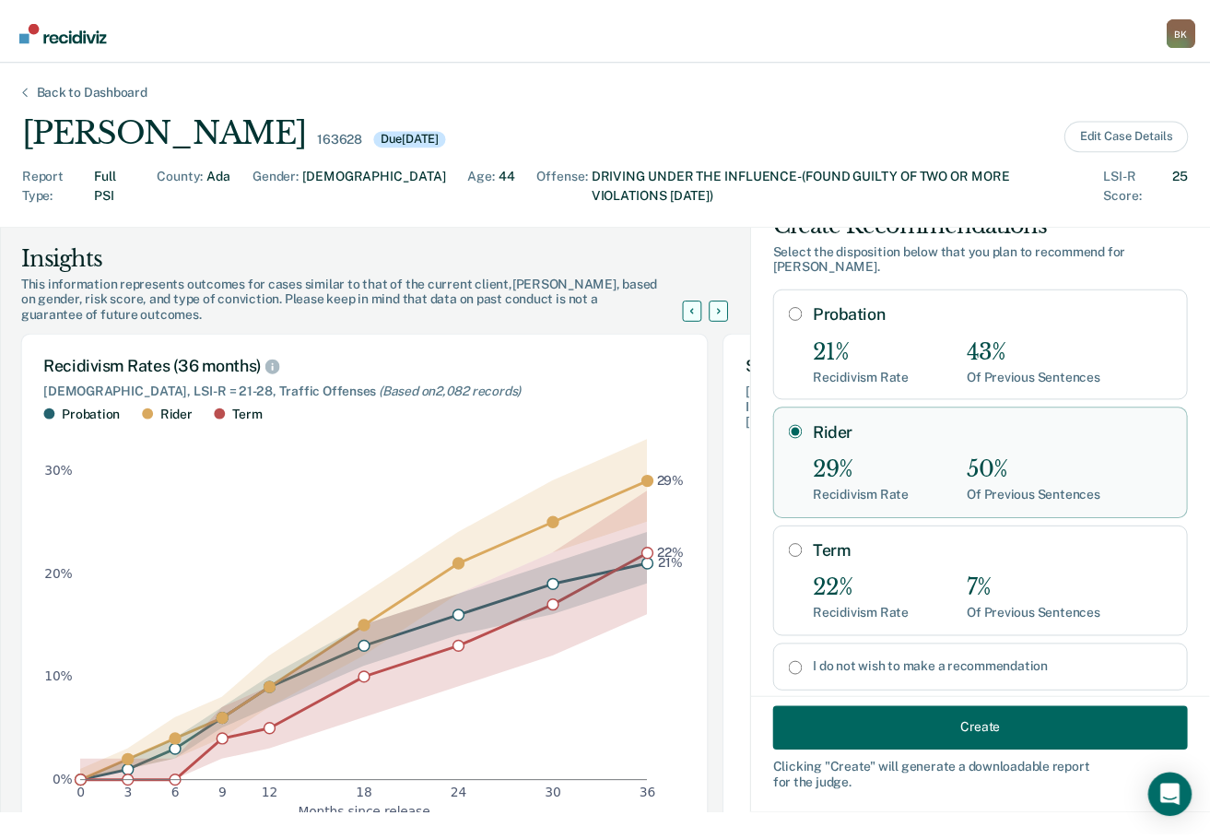
scroll to position [64, 0]
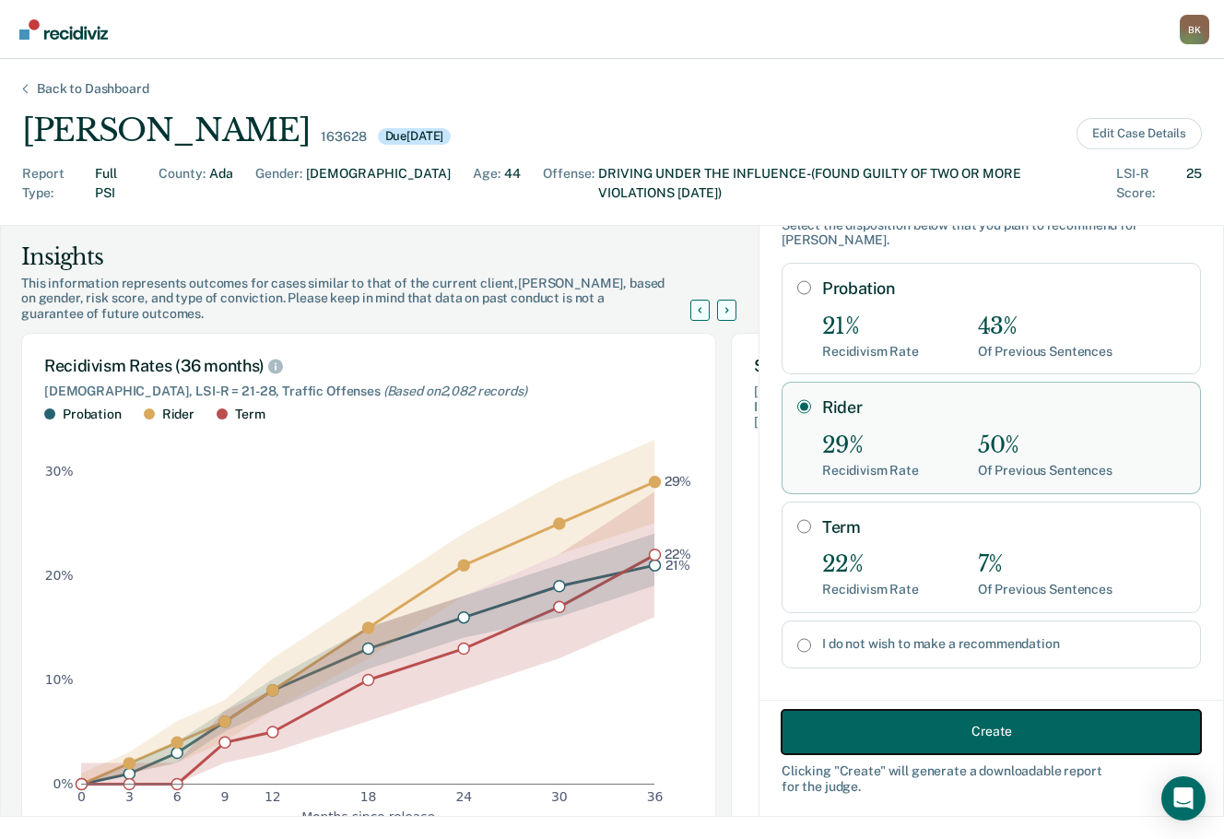
click at [977, 739] on button "Create" at bounding box center [991, 731] width 419 height 44
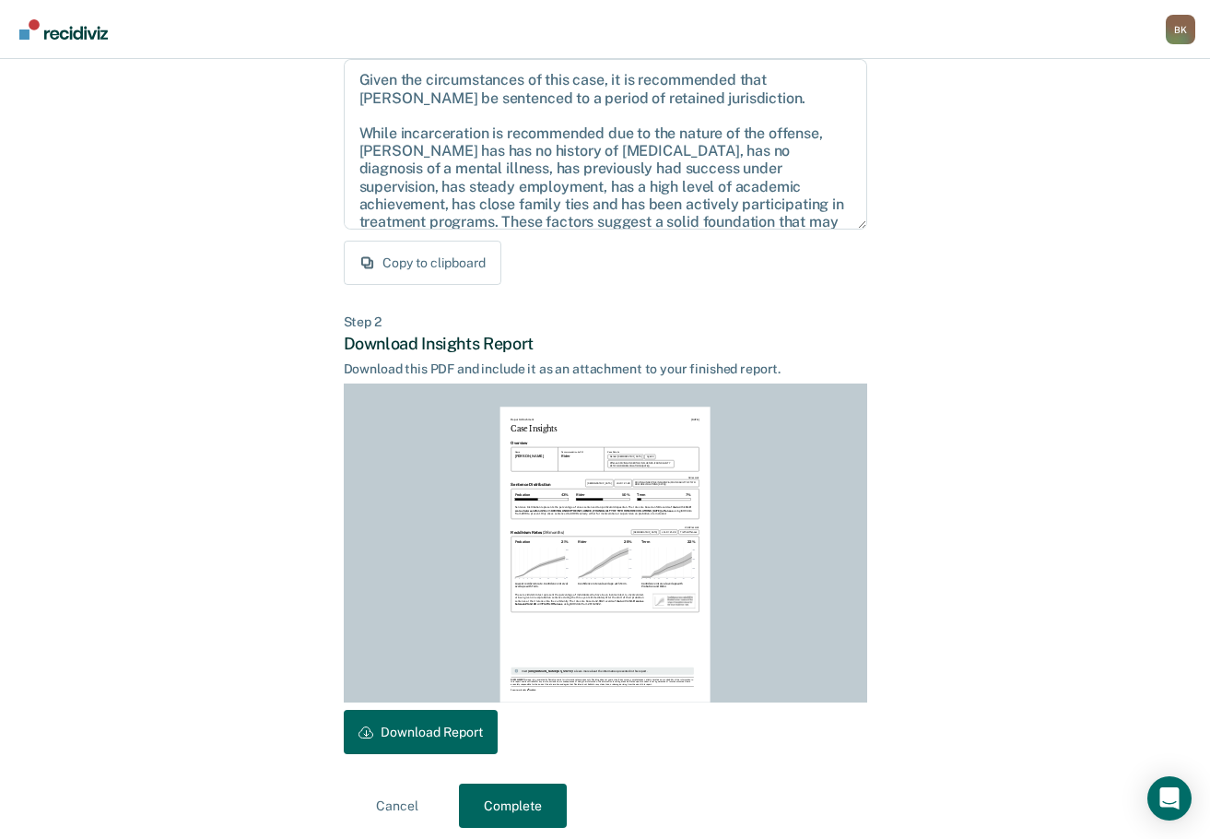
scroll to position [212, 0]
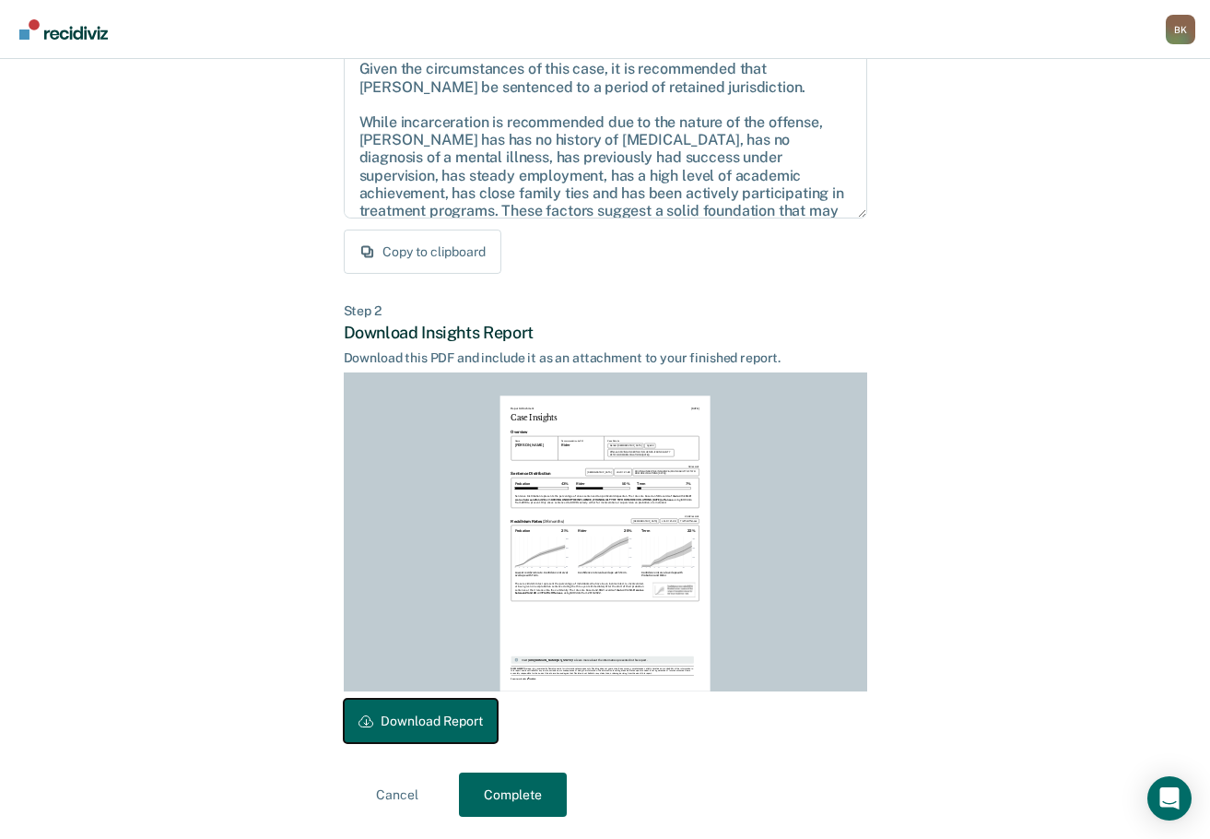
click at [452, 721] on button "Download Report" at bounding box center [421, 721] width 154 height 44
